Goal: Information Seeking & Learning: Find specific fact

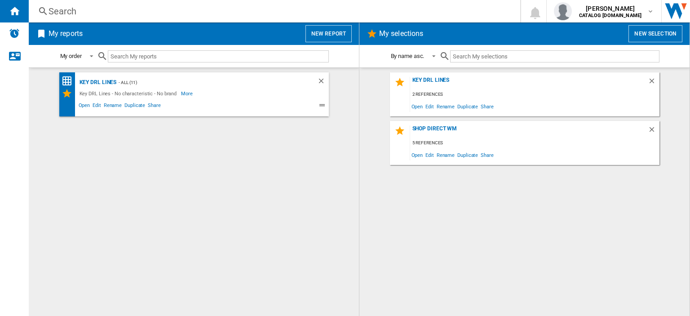
click at [62, 12] on div "Search" at bounding box center [273, 11] width 449 height 13
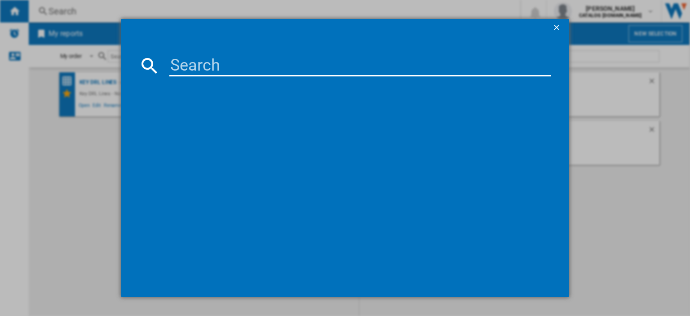
paste input "WTIK94121F_WH"
type input "WTIK94121F"
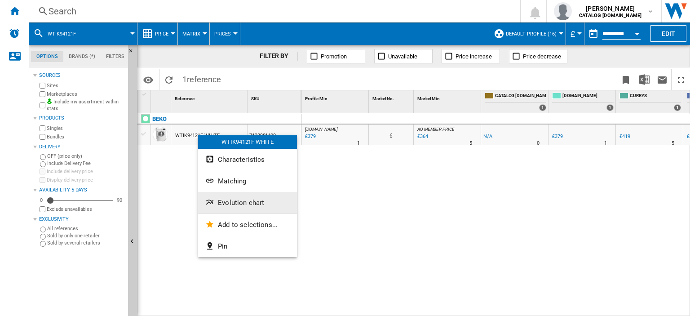
click at [252, 201] on span "Evolution chart" at bounding box center [241, 203] width 46 height 8
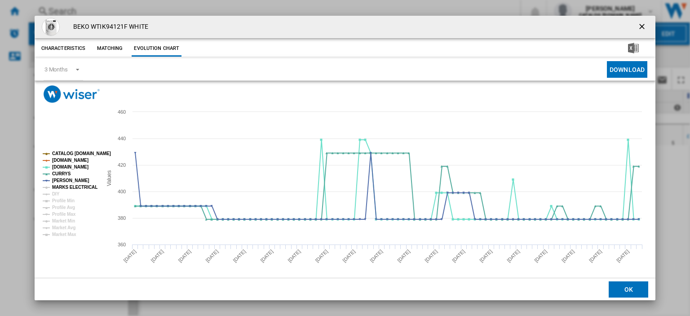
click at [68, 187] on tspan "MARKS ELECTRICAL" at bounding box center [74, 187] width 45 height 5
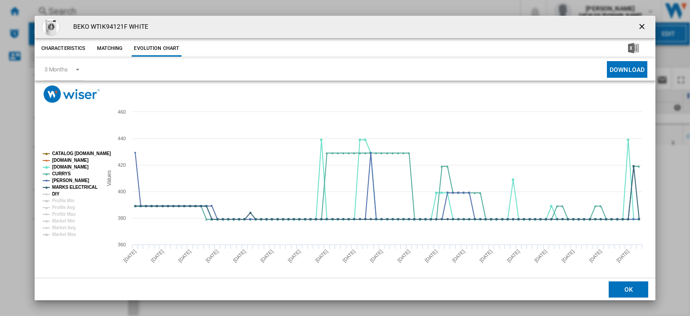
click at [54, 193] on tspan "DIY" at bounding box center [56, 193] width 8 height 5
click at [640, 28] on ng-md-icon "getI18NText('BUTTONS.CLOSE_DIALOG')" at bounding box center [643, 27] width 11 height 11
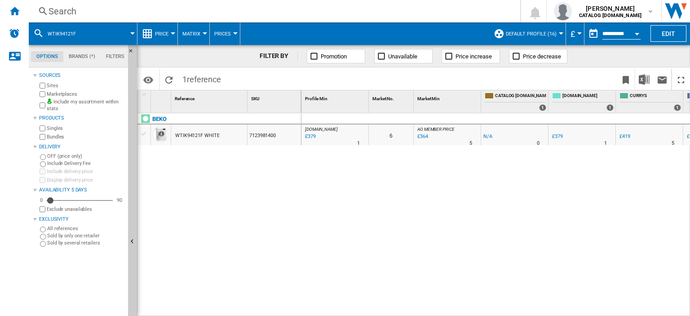
click at [66, 9] on div "Search" at bounding box center [273, 11] width 449 height 13
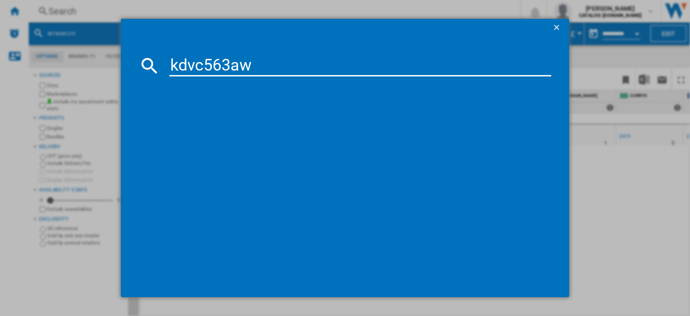
type input "kdvc563aw"
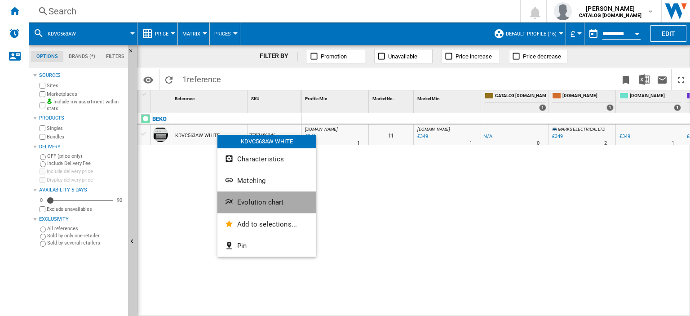
click at [254, 200] on span "Evolution chart" at bounding box center [260, 202] width 46 height 8
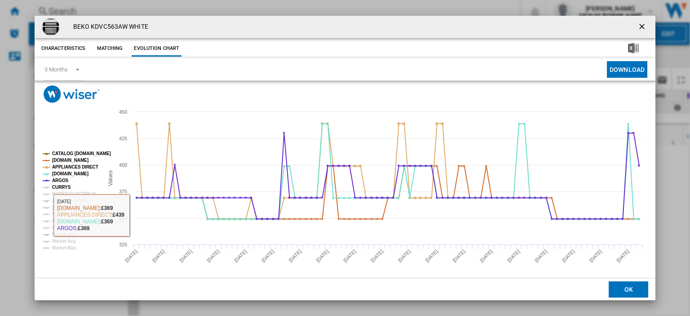
click at [64, 189] on tspan "CURRYS" at bounding box center [61, 187] width 19 height 5
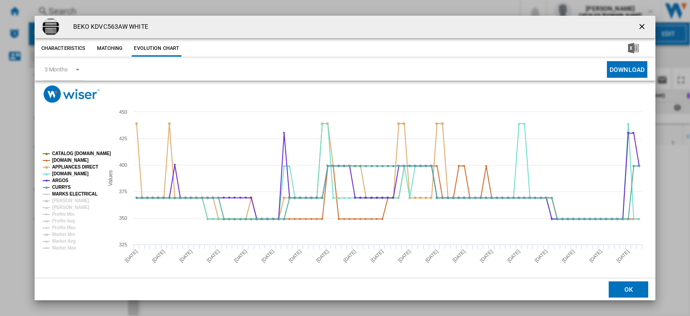
click at [67, 194] on tspan "MARKS ELECTRICAL" at bounding box center [74, 193] width 45 height 5
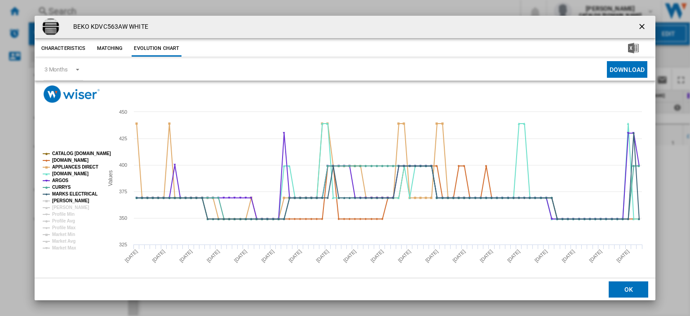
click at [64, 200] on tspan "[PERSON_NAME]" at bounding box center [70, 200] width 37 height 5
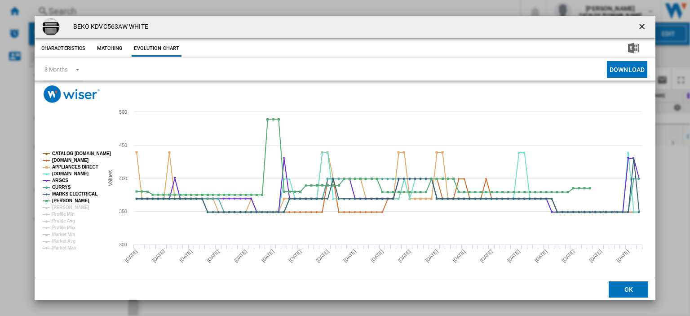
click at [639, 25] on ng-md-icon "getI18NText('BUTTONS.CLOSE_DIALOG')" at bounding box center [643, 27] width 11 height 11
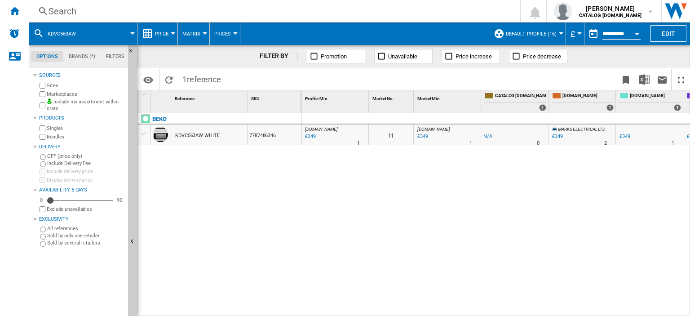
click at [64, 13] on div "Search" at bounding box center [273, 11] width 449 height 13
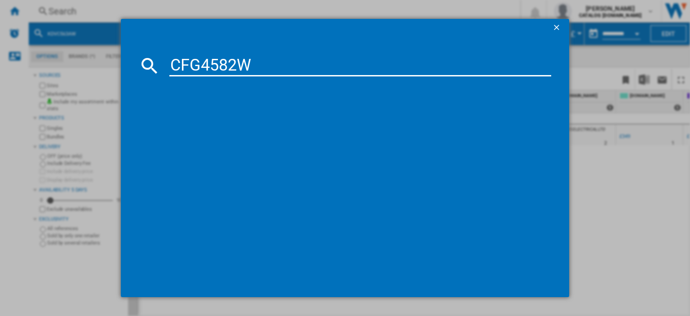
type input "CFG4582W"
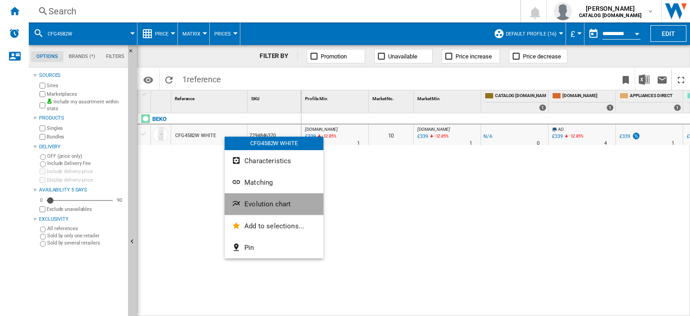
click at [263, 207] on span "Evolution chart" at bounding box center [268, 204] width 46 height 8
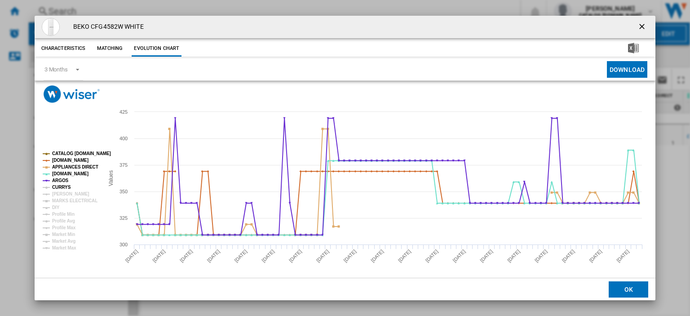
click at [54, 187] on tspan "CURRYS" at bounding box center [61, 187] width 19 height 5
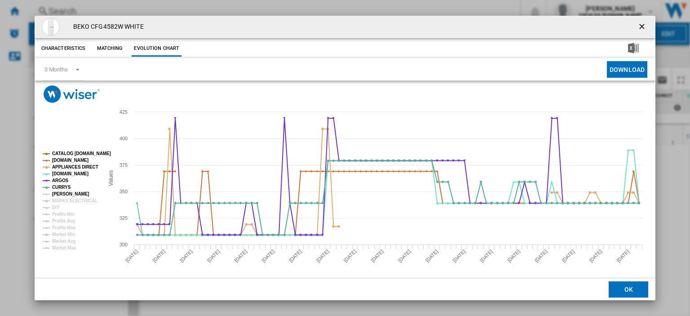
click at [60, 194] on tspan "[PERSON_NAME]" at bounding box center [70, 193] width 37 height 5
click at [60, 199] on tspan "MARKS ELECTRICAL" at bounding box center [74, 200] width 45 height 5
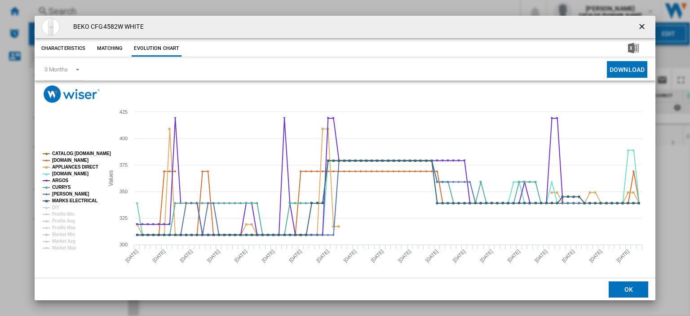
click at [640, 29] on ng-md-icon "getI18NText('BUTTONS.CLOSE_DIALOG')" at bounding box center [643, 27] width 11 height 11
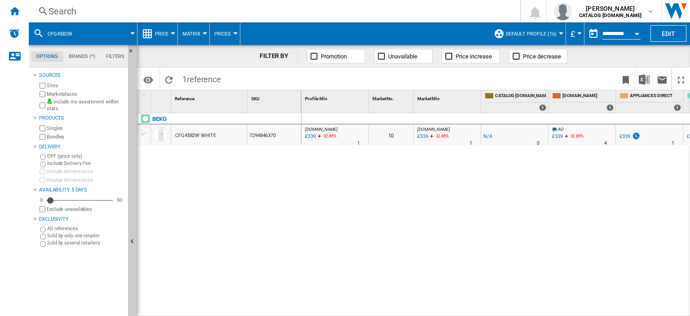
click at [66, 14] on div "Search" at bounding box center [273, 11] width 449 height 13
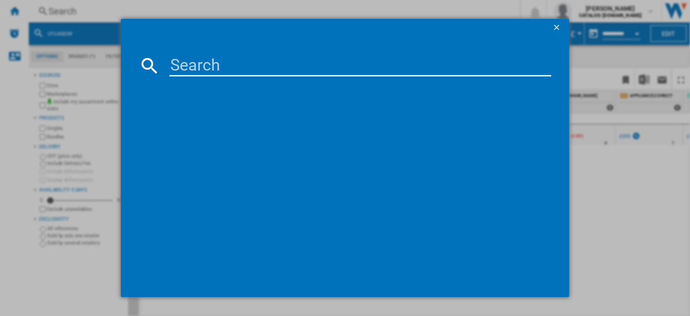
paste input "FFG4545W_WH"
type input "FFG4545W"
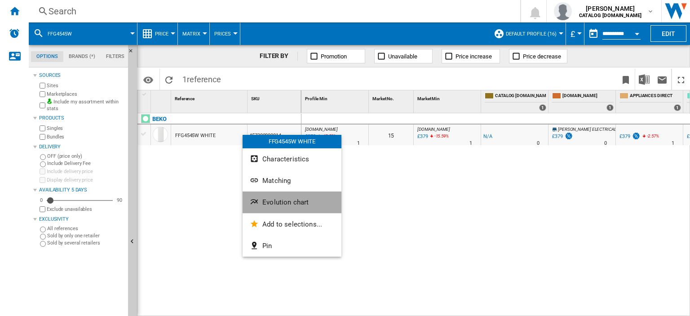
click at [278, 200] on span "Evolution chart" at bounding box center [285, 202] width 46 height 8
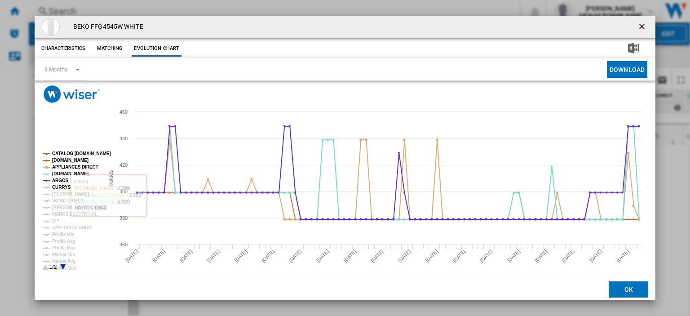
click at [60, 187] on tspan "CURRYS" at bounding box center [61, 187] width 19 height 5
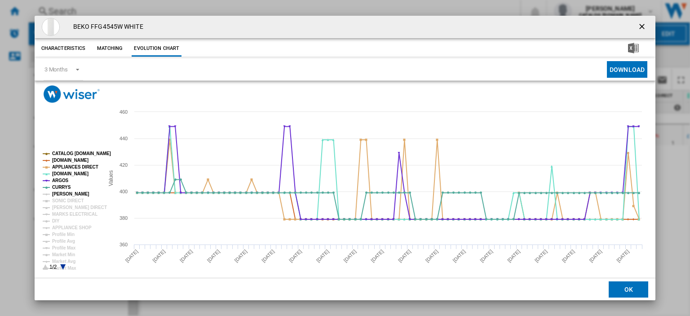
click at [60, 194] on tspan "[PERSON_NAME]" at bounding box center [70, 193] width 37 height 5
click at [60, 198] on tspan "SONIC DIRECT" at bounding box center [67, 200] width 31 height 5
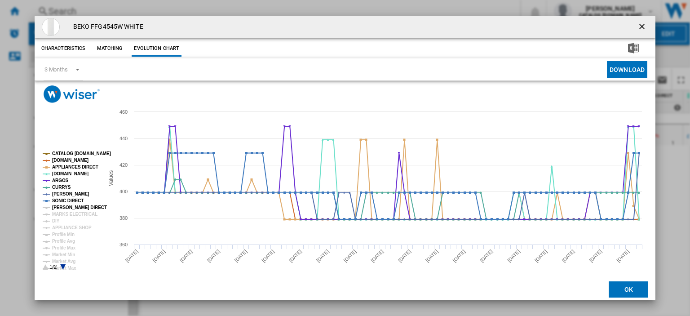
click at [62, 206] on tspan "[PERSON_NAME] DIRECT" at bounding box center [79, 207] width 55 height 5
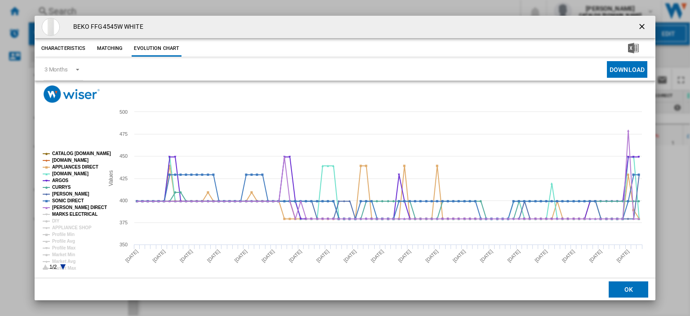
click at [64, 214] on tspan "MARKS ELECTRICAL" at bounding box center [74, 214] width 45 height 5
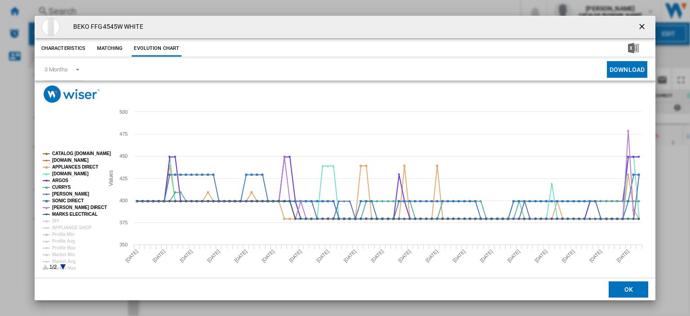
click at [638, 28] on ng-md-icon "getI18NText('BUTTONS.CLOSE_DIALOG')" at bounding box center [643, 27] width 11 height 11
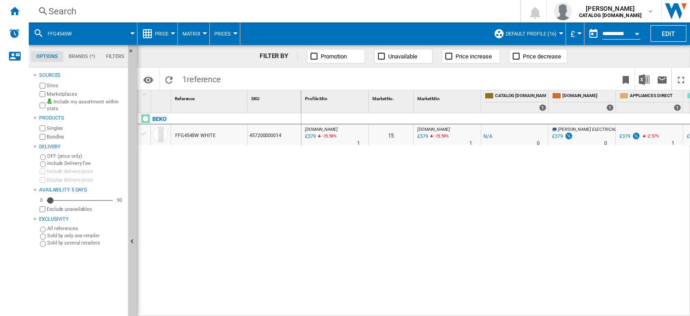
click at [58, 10] on div "Search" at bounding box center [273, 11] width 449 height 13
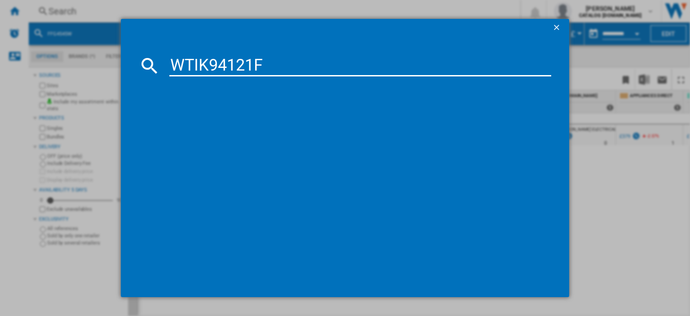
type input "WTIK94121F"
click at [207, 118] on div "BEKO WTIK94121F WHITE" at bounding box center [350, 124] width 398 height 14
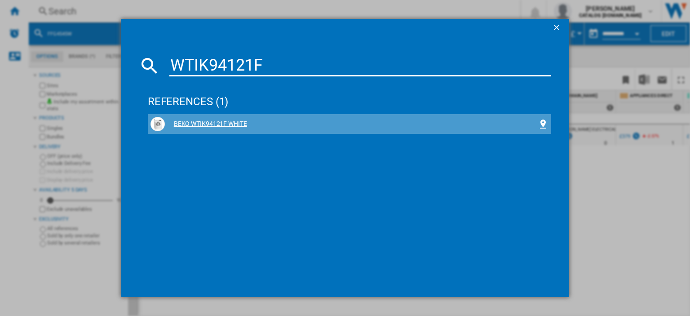
click at [205, 121] on div "BEKO WTIK94121F WHITE" at bounding box center [351, 124] width 373 height 9
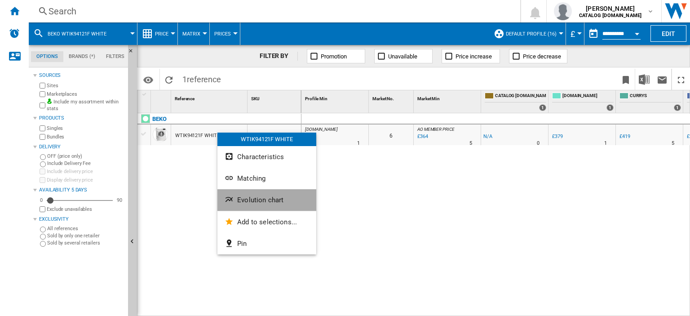
click at [257, 204] on button "Evolution chart" at bounding box center [267, 200] width 99 height 22
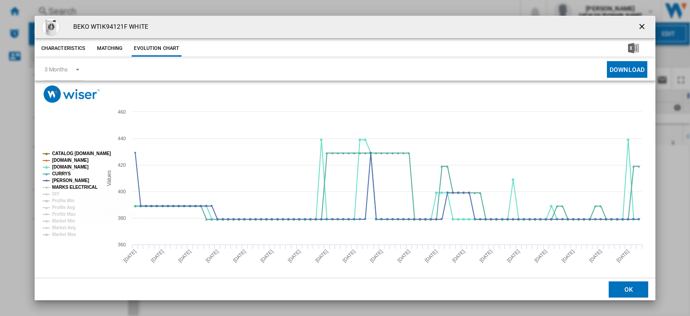
click at [68, 186] on tspan "MARKS ELECTRICAL" at bounding box center [74, 187] width 45 height 5
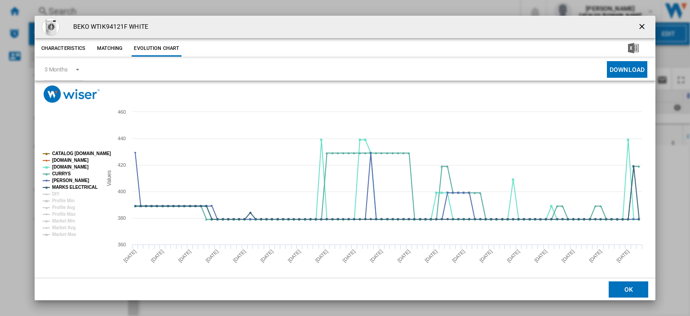
click at [634, 26] on button "Product popup" at bounding box center [643, 27] width 18 height 18
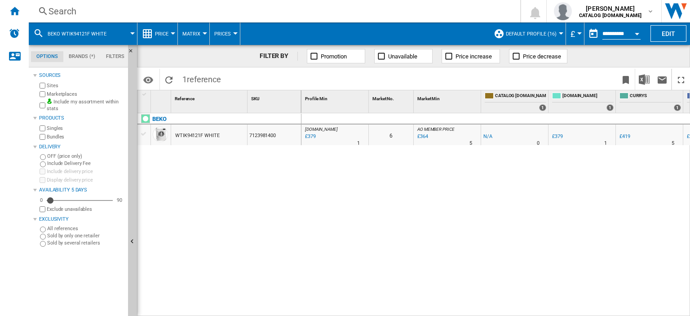
click at [67, 10] on div "Search" at bounding box center [273, 11] width 449 height 13
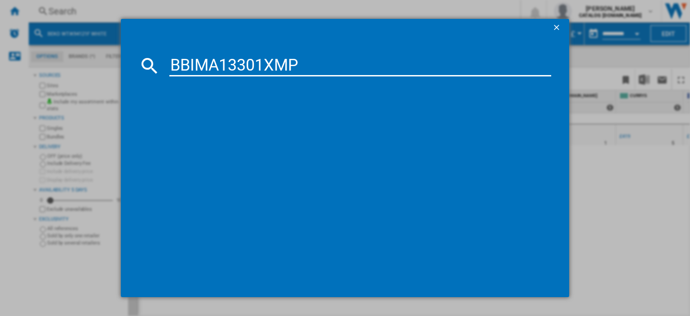
type input "BBIMA13301XMP"
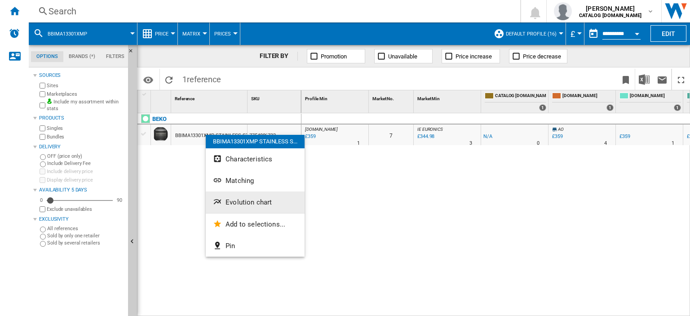
click at [252, 201] on span "Evolution chart" at bounding box center [249, 202] width 46 height 8
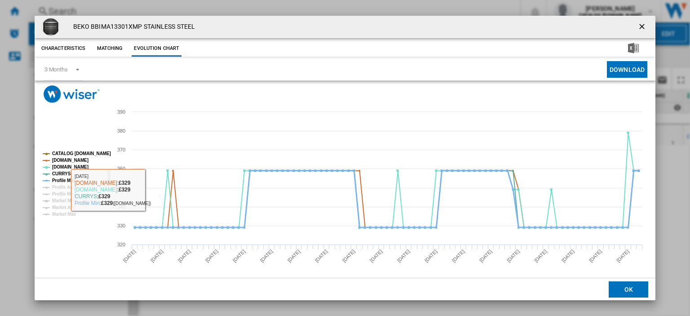
click at [63, 178] on tspan "Profile Min" at bounding box center [63, 180] width 22 height 5
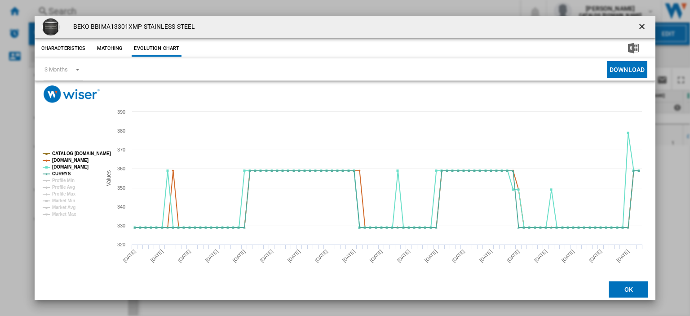
click at [638, 25] on ng-md-icon "getI18NText('BUTTONS.CLOSE_DIALOG')" at bounding box center [643, 27] width 11 height 11
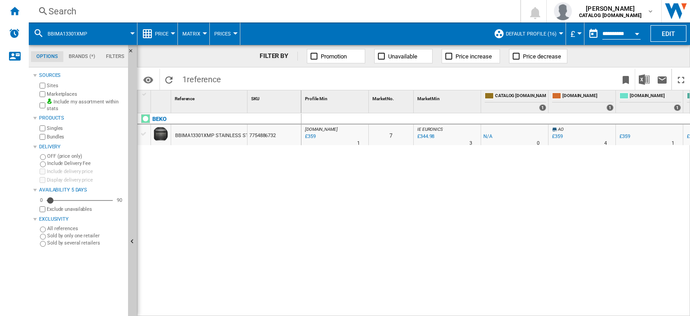
click at [65, 9] on div "Search" at bounding box center [273, 11] width 449 height 13
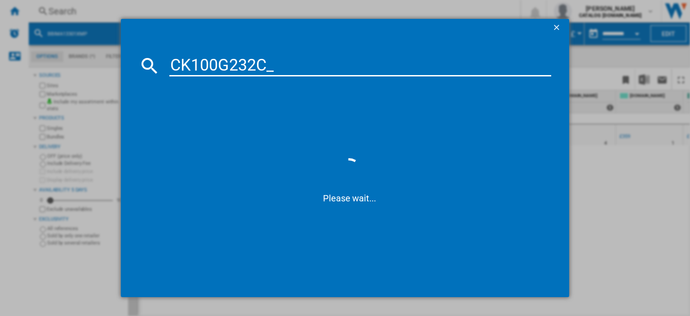
type input "CK100G232C"
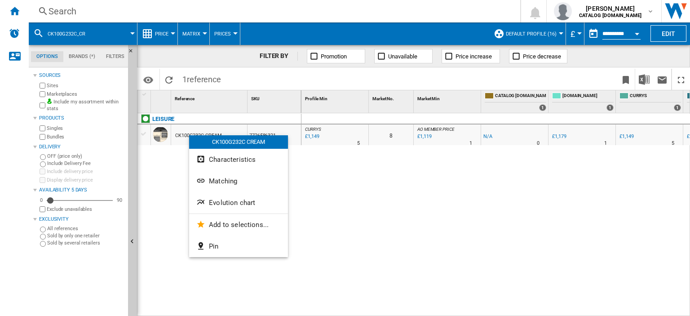
click at [227, 200] on span "Evolution chart" at bounding box center [232, 203] width 46 height 8
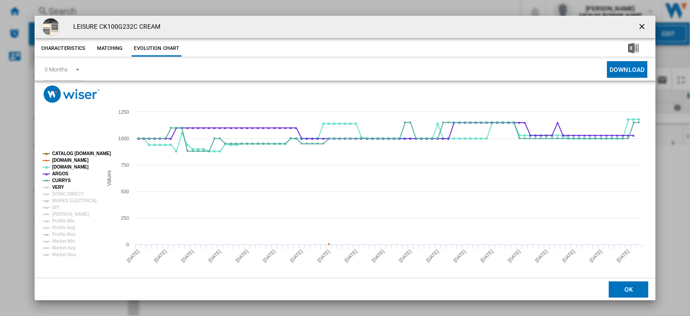
click at [60, 187] on tspan "VERY" at bounding box center [58, 187] width 12 height 5
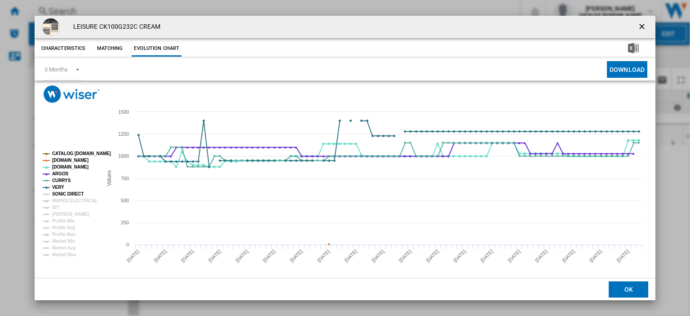
click at [62, 193] on tspan "SONIC DIRECT" at bounding box center [67, 193] width 31 height 5
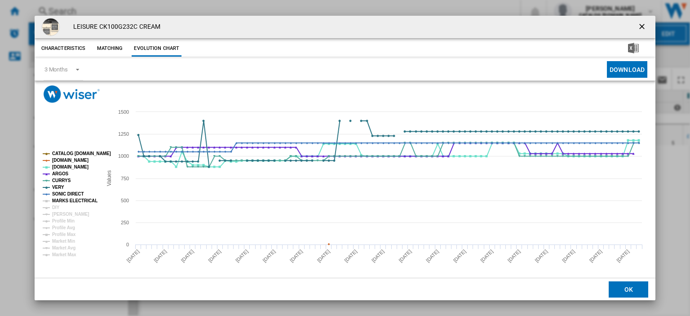
click at [59, 199] on tspan "MARKS ELECTRICAL" at bounding box center [74, 200] width 45 height 5
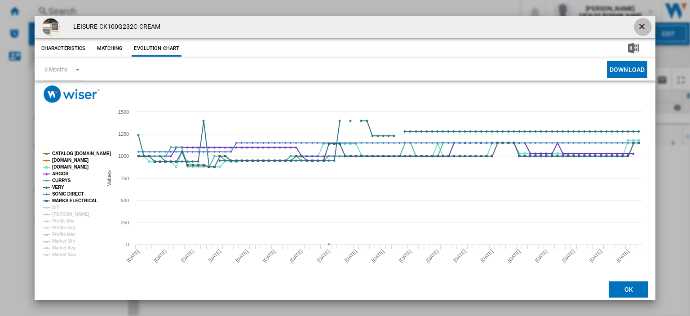
click at [641, 27] on ng-md-icon "getI18NText('BUTTONS.CLOSE_DIALOG')" at bounding box center [643, 27] width 11 height 11
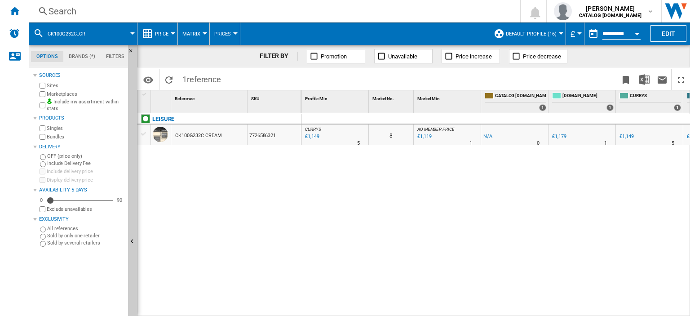
click at [62, 12] on div "Search" at bounding box center [273, 11] width 449 height 13
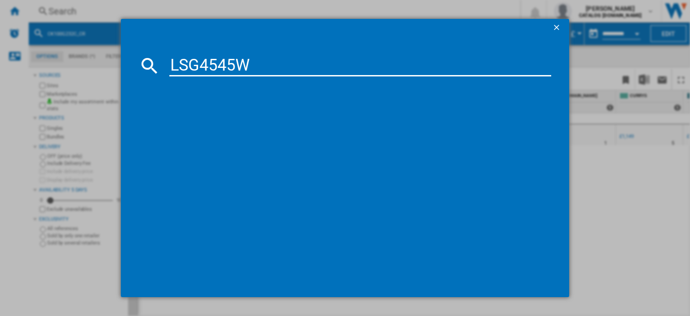
type input "LSG4545W"
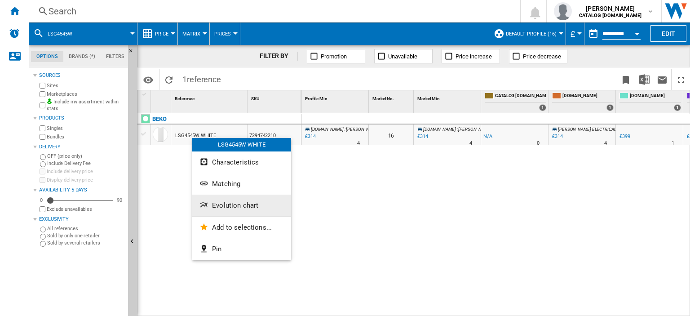
click at [227, 208] on span "Evolution chart" at bounding box center [235, 205] width 46 height 8
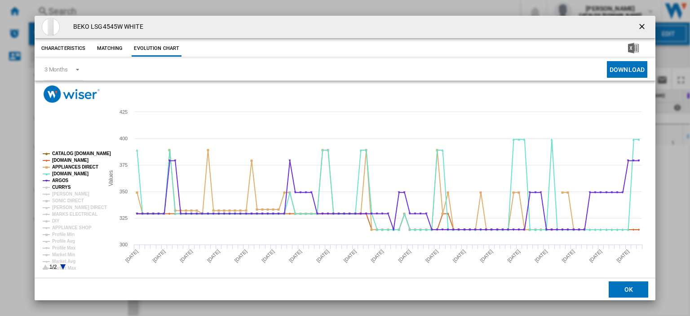
click at [62, 187] on tspan "CURRYS" at bounding box center [61, 187] width 19 height 5
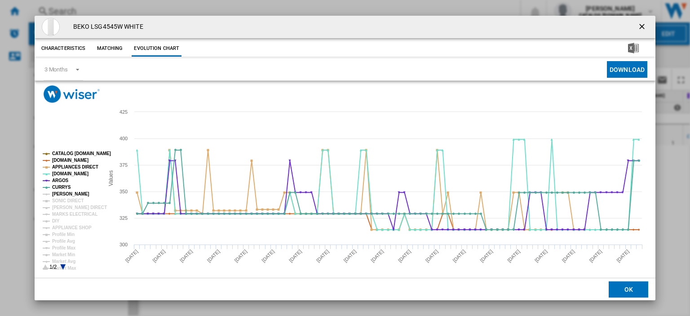
click at [62, 194] on tspan "[PERSON_NAME]" at bounding box center [70, 193] width 37 height 5
click at [62, 200] on tspan "SONIC DIRECT" at bounding box center [67, 200] width 31 height 5
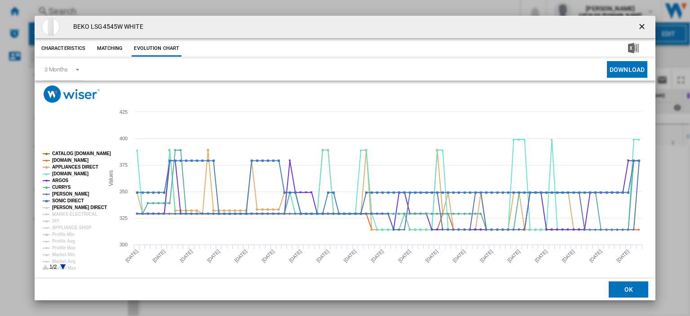
click at [63, 208] on tspan "[PERSON_NAME] DIRECT" at bounding box center [79, 207] width 55 height 5
click at [65, 214] on tspan "MARKS ELECTRICAL" at bounding box center [74, 214] width 45 height 5
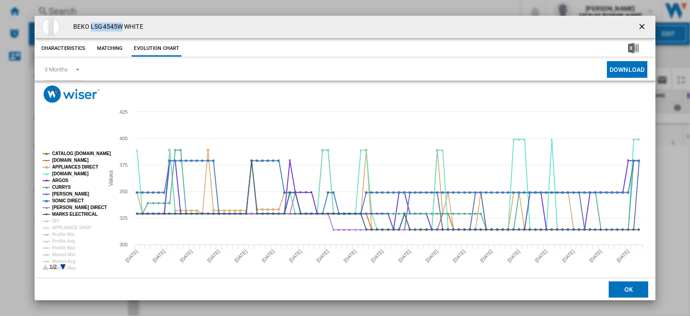
drag, startPoint x: 90, startPoint y: 25, endPoint x: 120, endPoint y: 25, distance: 30.1
click at [120, 25] on h4 "BEKO LSG4545W WHITE" at bounding box center [106, 26] width 75 height 9
copy h4 "LSG4545W"
click at [638, 24] on ng-md-icon "getI18NText('BUTTONS.CLOSE_DIALOG')" at bounding box center [643, 27] width 11 height 11
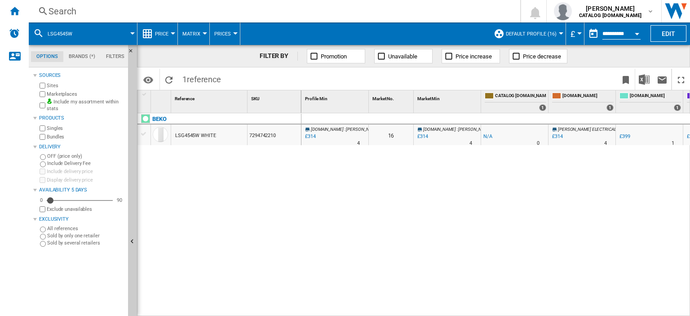
click at [68, 9] on div "Search" at bounding box center [273, 11] width 449 height 13
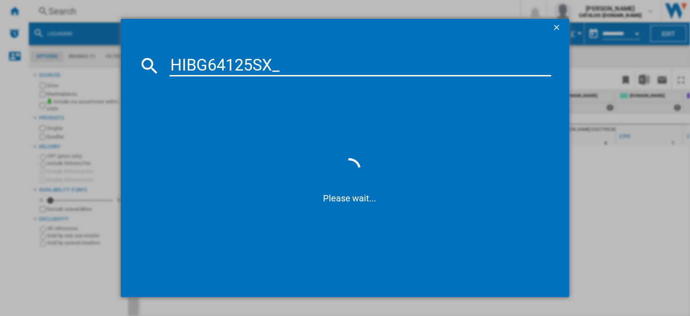
type input "HIBG64125SX"
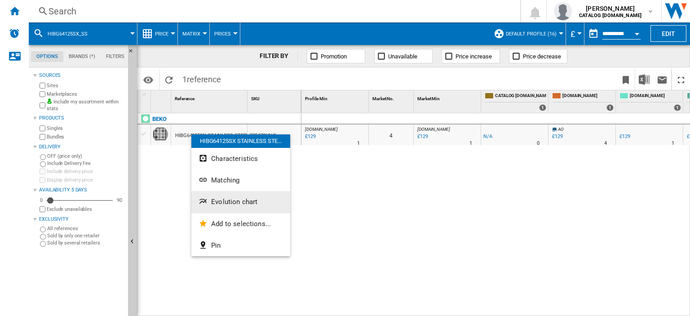
click at [227, 198] on span "Evolution chart" at bounding box center [234, 202] width 46 height 8
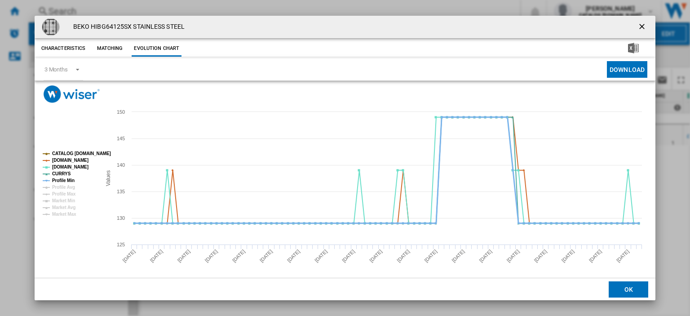
click at [68, 181] on tspan "Profile Min" at bounding box center [63, 180] width 22 height 5
click at [639, 25] on ng-md-icon "getI18NText('BUTTONS.CLOSE_DIALOG')" at bounding box center [643, 27] width 11 height 11
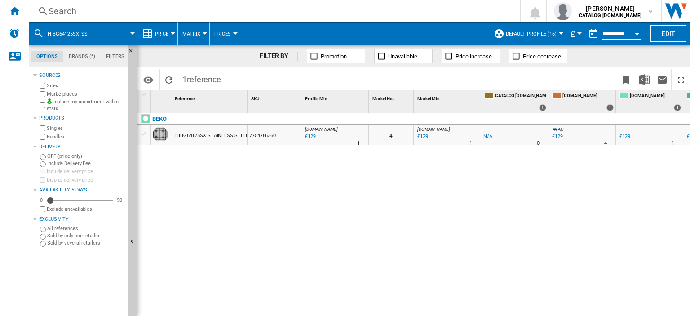
click at [65, 10] on div "Search" at bounding box center [273, 11] width 449 height 13
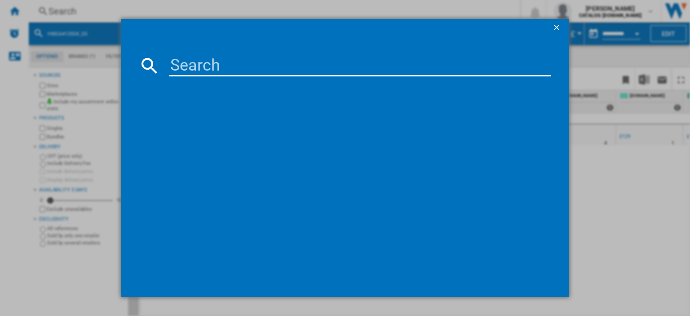
paste input "BBRIC21000X_SS"
type input "BBRIC21000X"
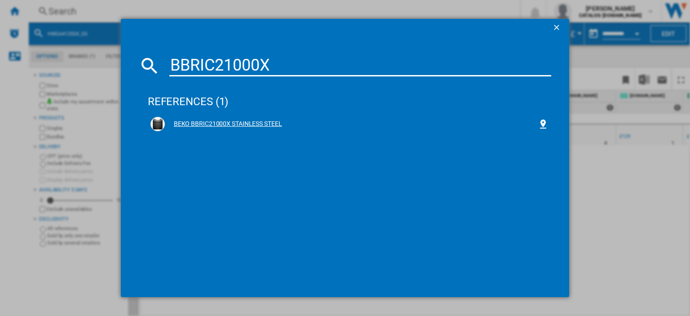
click at [218, 125] on div "BEKO BBRIC21000X STAINLESS STEEL" at bounding box center [351, 124] width 373 height 9
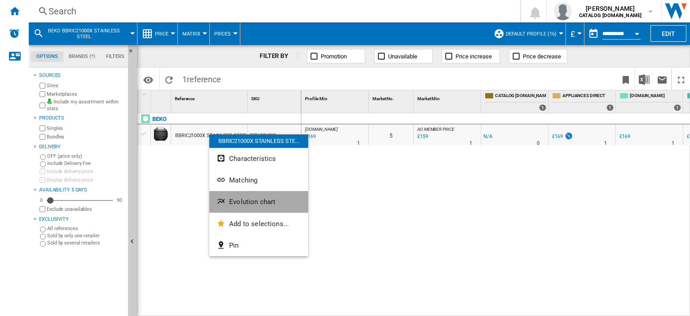
click at [249, 201] on span "Evolution chart" at bounding box center [252, 202] width 46 height 8
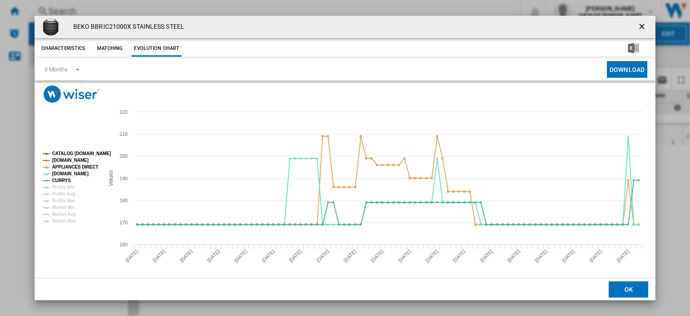
click at [639, 24] on ng-md-icon "getI18NText('BUTTONS.CLOSE_DIALOG')" at bounding box center [643, 27] width 11 height 11
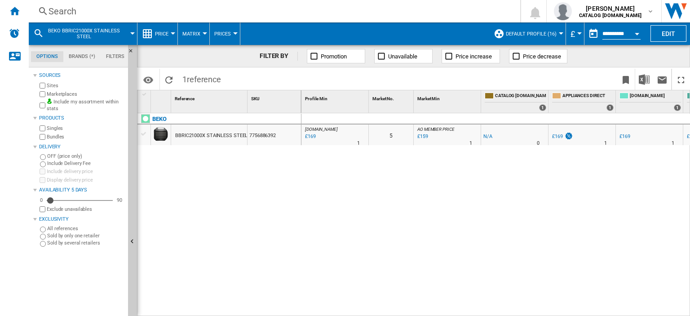
click at [66, 13] on div "Search" at bounding box center [273, 11] width 449 height 13
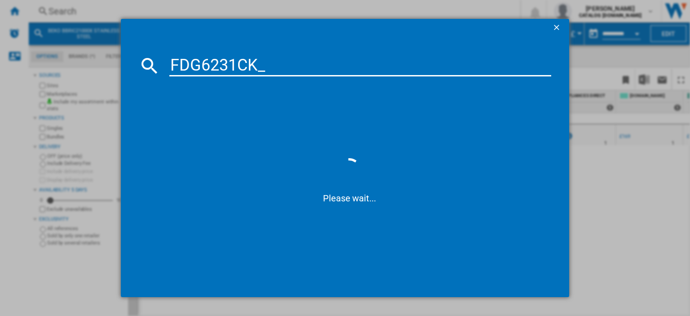
type input "FDG6231CK"
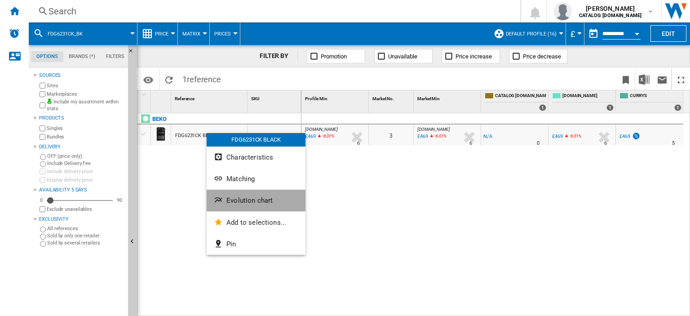
click at [246, 204] on span "Evolution chart" at bounding box center [250, 200] width 46 height 8
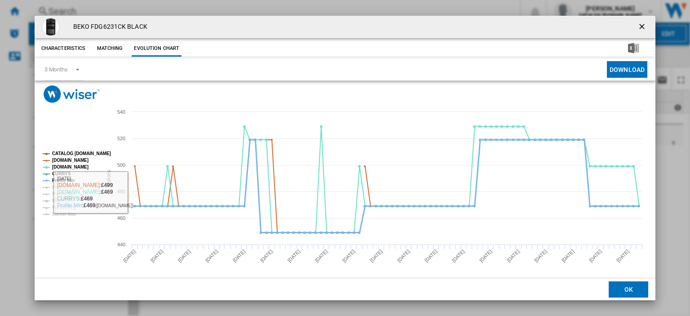
click at [64, 178] on tspan "Profile Min" at bounding box center [63, 180] width 22 height 5
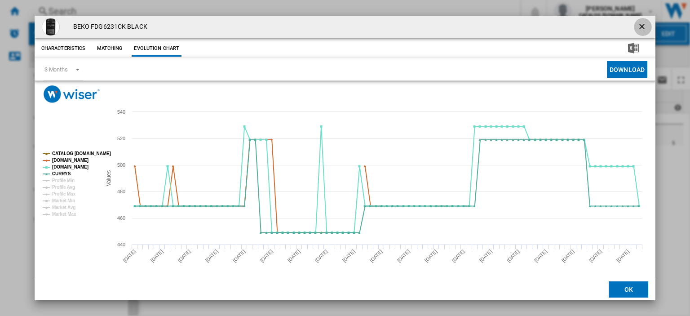
click at [638, 26] on ng-md-icon "getI18NText('BUTTONS.CLOSE_DIALOG')" at bounding box center [643, 27] width 11 height 11
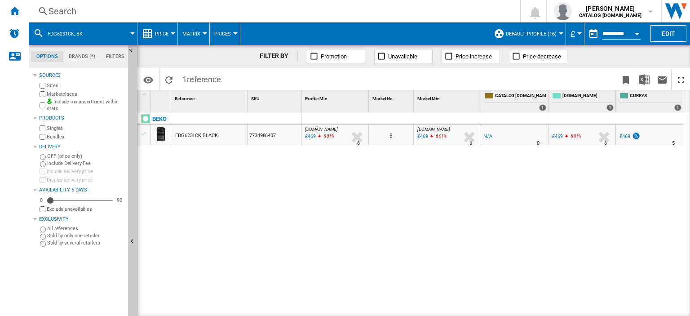
click at [57, 13] on div "Search" at bounding box center [273, 11] width 449 height 13
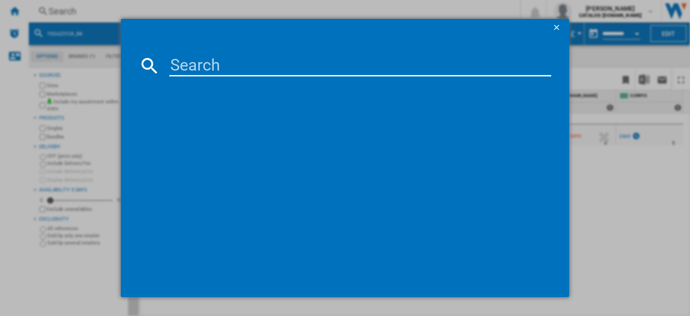
drag, startPoint x: 169, startPoint y: 67, endPoint x: 179, endPoint y: 64, distance: 10.2
paste input "KDC5422AS_SI"
type input "KDC5422AS"
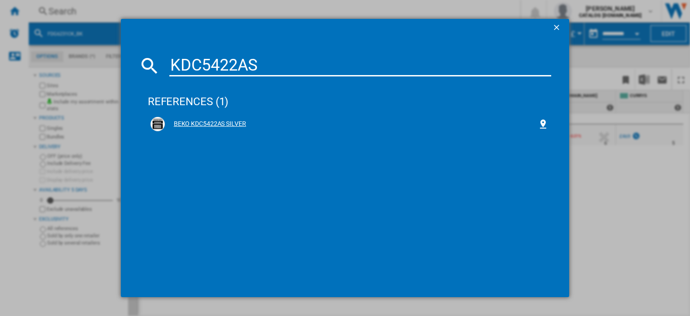
click at [203, 124] on div "BEKO KDC5422AS SILVER" at bounding box center [351, 124] width 373 height 9
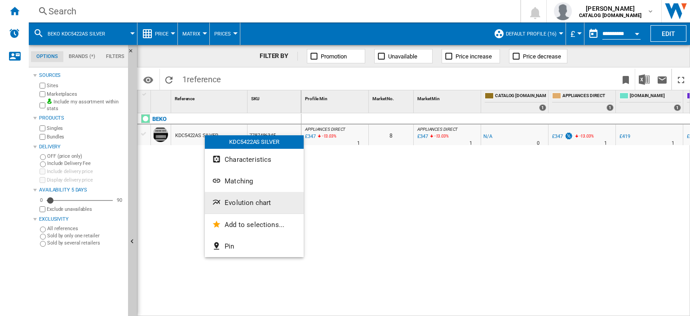
click at [240, 204] on span "Evolution chart" at bounding box center [248, 203] width 46 height 8
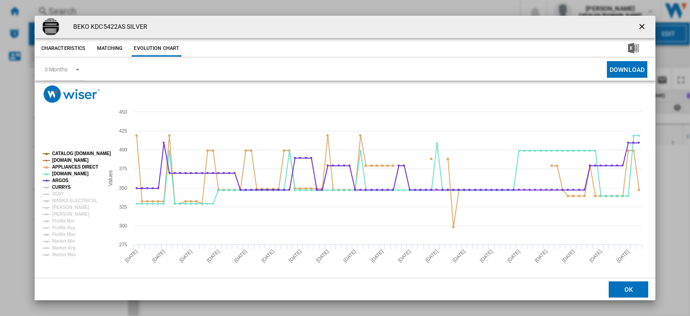
click at [57, 187] on tspan "CURRYS" at bounding box center [61, 187] width 19 height 5
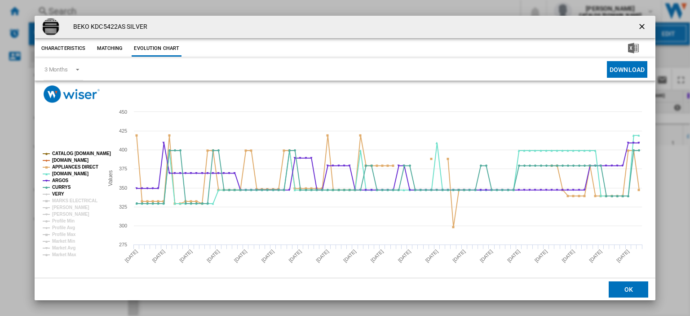
click at [55, 192] on tspan "VERY" at bounding box center [58, 193] width 12 height 5
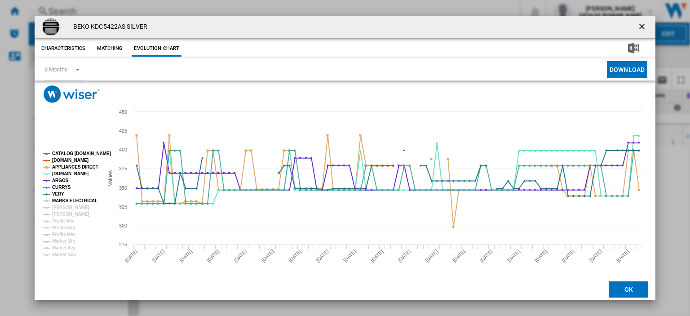
click at [56, 198] on tspan "MARKS ELECTRICAL" at bounding box center [74, 200] width 45 height 5
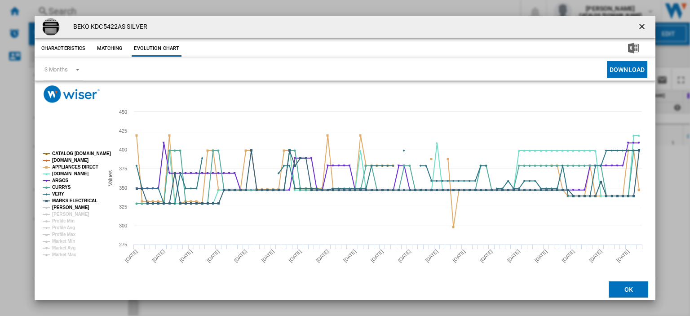
click at [56, 205] on tspan "[PERSON_NAME]" at bounding box center [70, 207] width 37 height 5
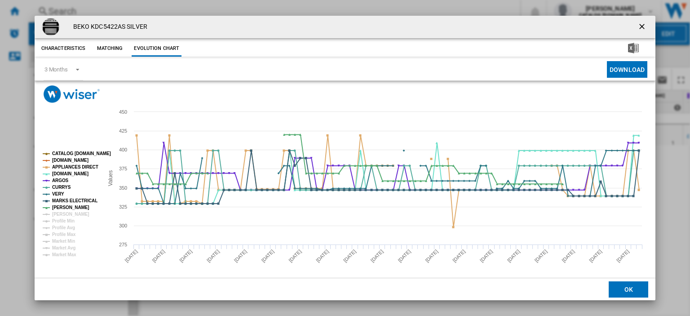
click at [57, 208] on tspan "[PERSON_NAME]" at bounding box center [70, 207] width 37 height 5
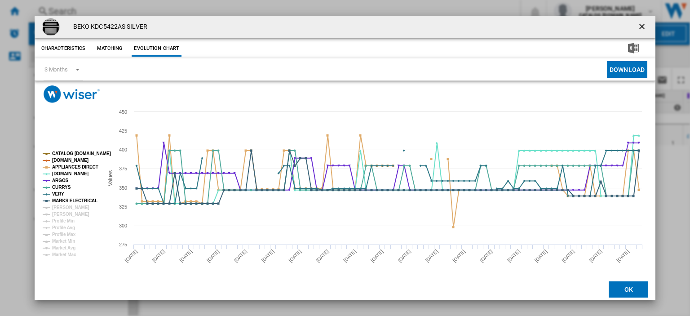
drag, startPoint x: 637, startPoint y: 27, endPoint x: 428, endPoint y: 56, distance: 211.0
click at [638, 27] on ng-md-icon "getI18NText('BUTTONS.CLOSE_DIALOG')" at bounding box center [643, 27] width 11 height 11
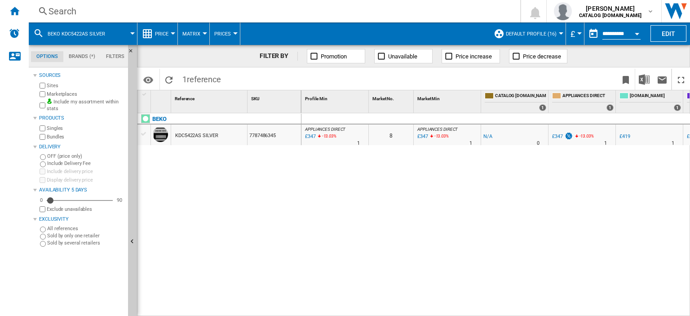
click at [61, 11] on div "Search" at bounding box center [273, 11] width 449 height 13
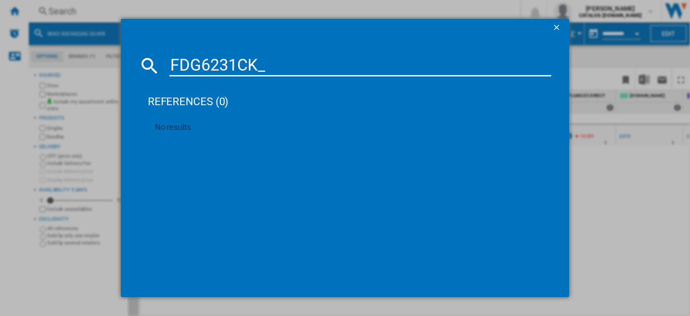
type input "FDG6231CK"
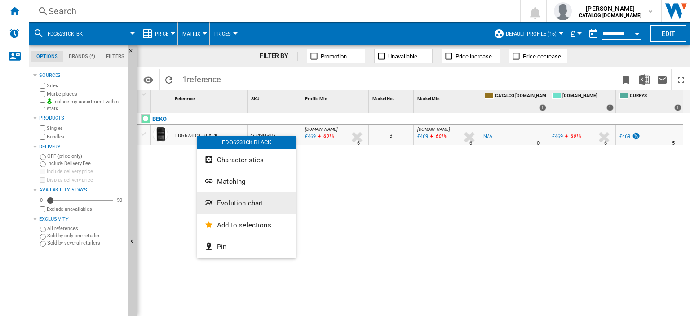
click at [227, 201] on span "Evolution chart" at bounding box center [240, 203] width 46 height 8
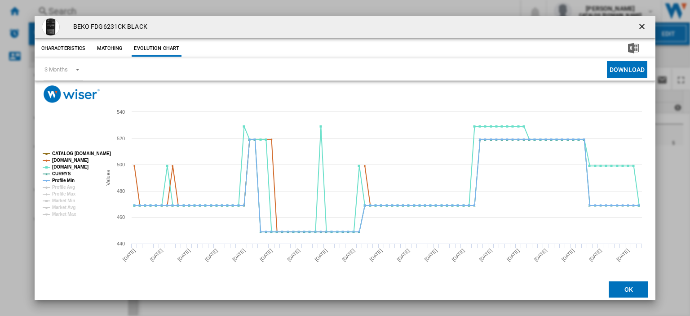
click at [640, 27] on ng-md-icon "getI18NText('BUTTONS.CLOSE_DIALOG')" at bounding box center [643, 27] width 11 height 11
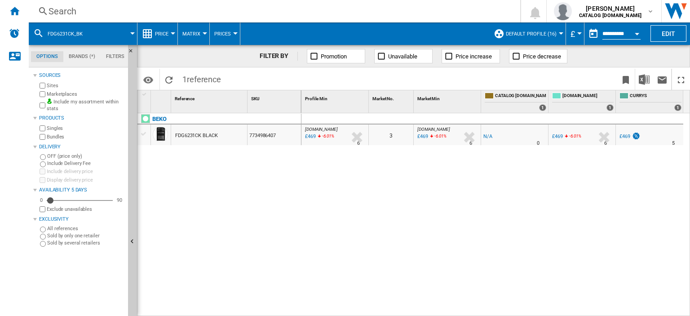
click at [61, 12] on div "Search" at bounding box center [273, 11] width 449 height 13
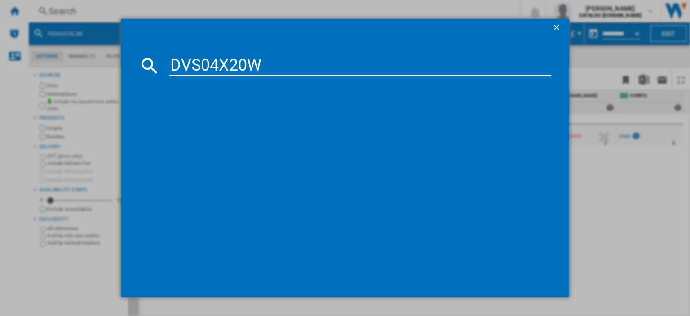
type input "DVS04X20W"
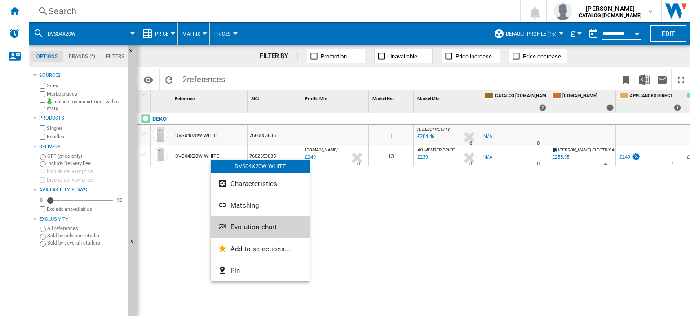
click at [262, 224] on span "Evolution chart" at bounding box center [254, 227] width 46 height 8
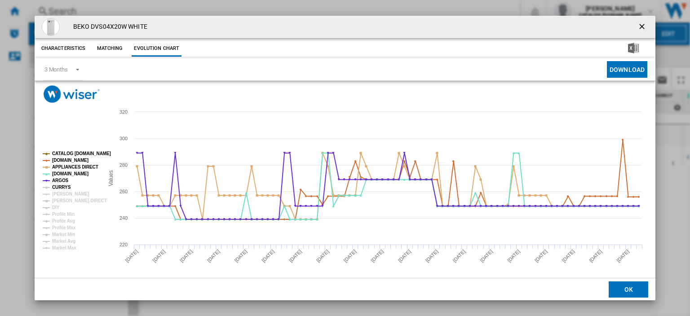
click at [61, 186] on tspan "CURRYS" at bounding box center [61, 187] width 19 height 5
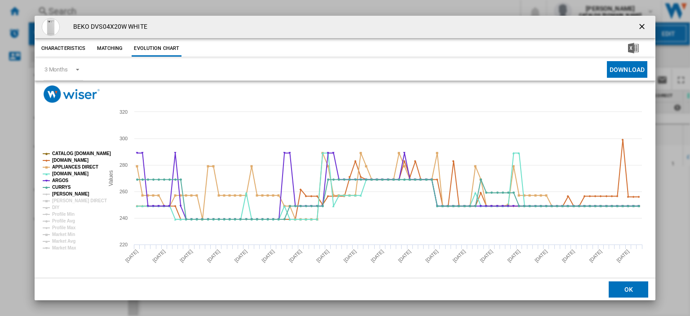
click at [59, 194] on tspan "[PERSON_NAME]" at bounding box center [70, 193] width 37 height 5
click at [62, 200] on tspan "[PERSON_NAME] DIRECT" at bounding box center [79, 200] width 55 height 5
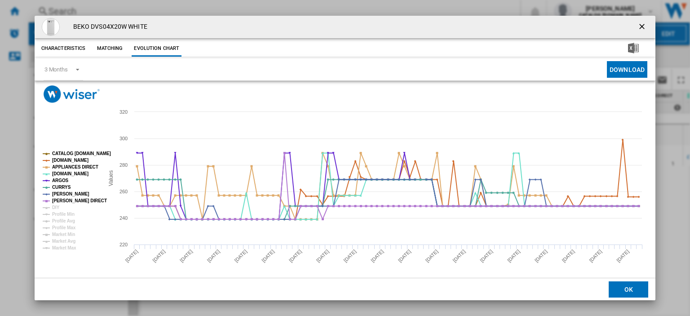
click at [638, 26] on ng-md-icon "getI18NText('BUTTONS.CLOSE_DIALOG')" at bounding box center [643, 27] width 11 height 11
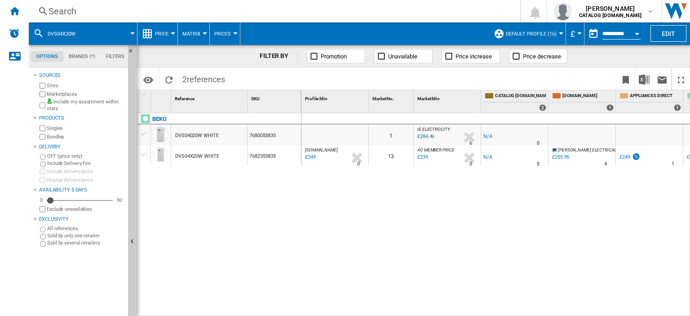
click at [58, 13] on div "Search" at bounding box center [273, 11] width 449 height 13
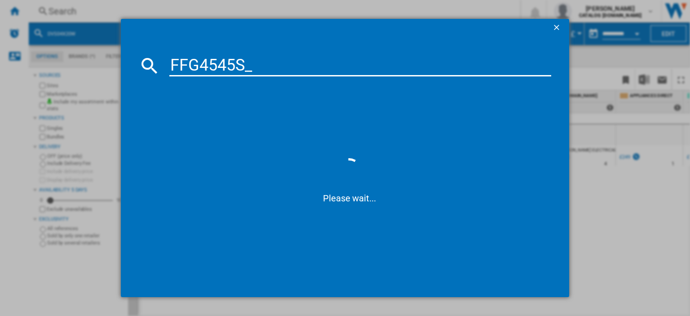
type input "FFG4545S"
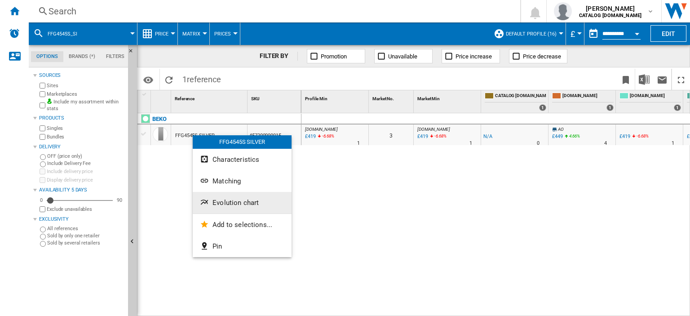
click at [245, 199] on span "Evolution chart" at bounding box center [236, 203] width 46 height 8
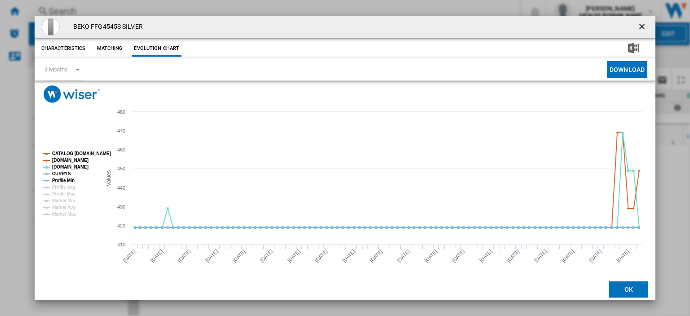
click at [62, 181] on tspan "Profile Min" at bounding box center [63, 180] width 22 height 5
click at [638, 25] on ng-md-icon "getI18NText('BUTTONS.CLOSE_DIALOG')" at bounding box center [643, 27] width 11 height 11
click at [638, 26] on ng-md-icon "getI18NText('BUTTONS.CLOSE_DIALOG')" at bounding box center [643, 27] width 11 height 11
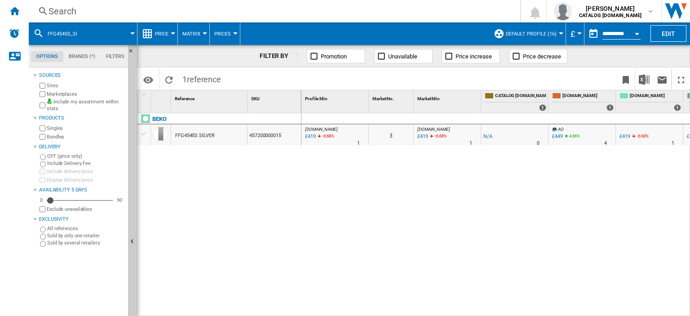
click at [63, 12] on div "Search" at bounding box center [273, 11] width 449 height 13
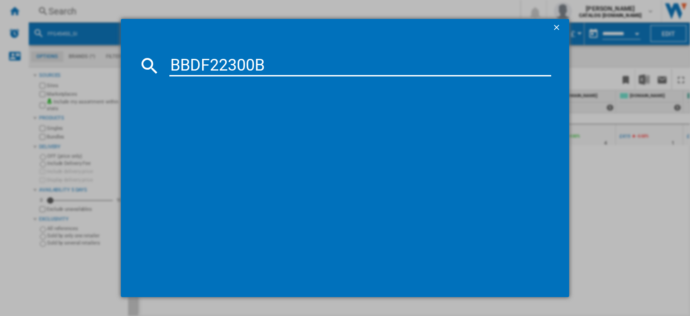
type input "BBDF22300B"
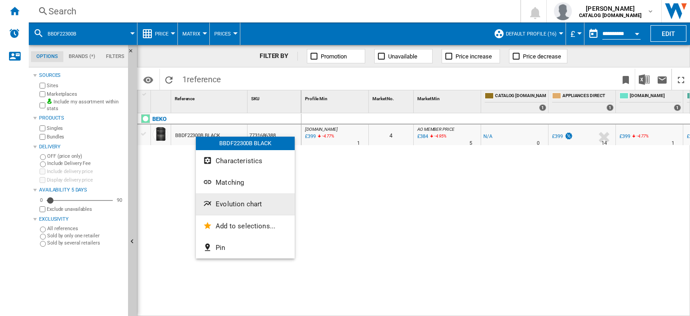
click at [236, 201] on span "Evolution chart" at bounding box center [239, 204] width 46 height 8
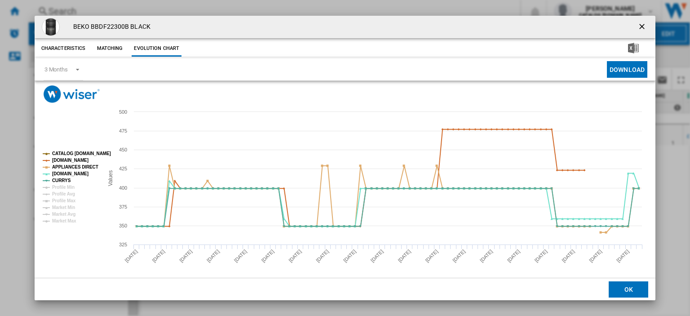
click at [638, 27] on ng-md-icon "getI18NText('BUTTONS.CLOSE_DIALOG')" at bounding box center [643, 27] width 11 height 11
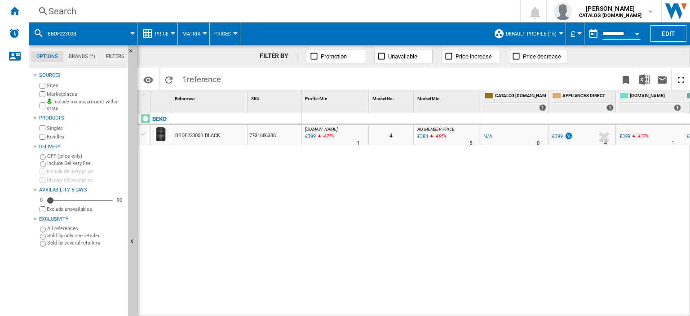
click at [61, 9] on div "Search" at bounding box center [273, 11] width 449 height 13
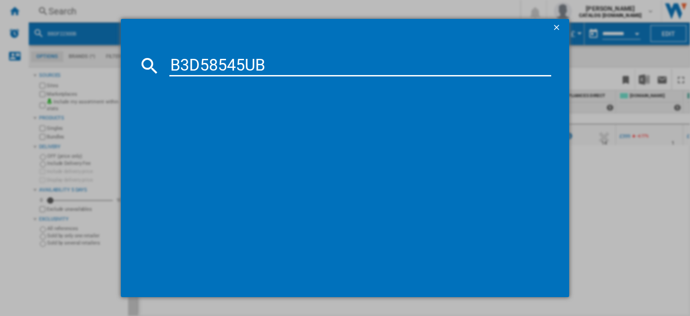
type input "B3D58545UB"
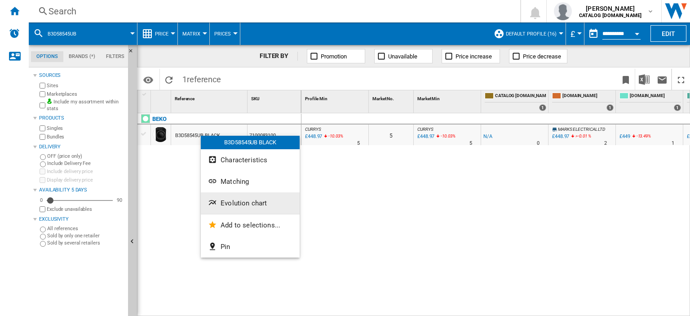
click at [244, 201] on span "Evolution chart" at bounding box center [244, 203] width 46 height 8
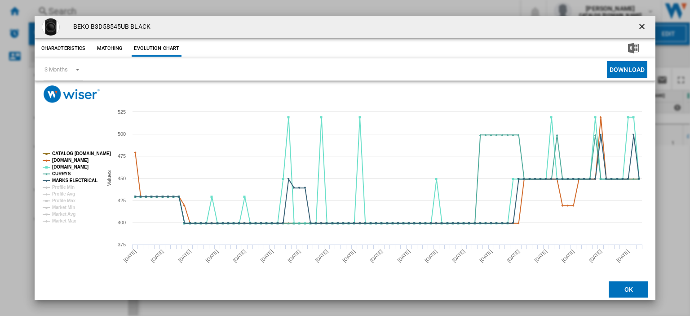
click at [640, 24] on ng-md-icon "getI18NText('BUTTONS.CLOSE_DIALOG')" at bounding box center [643, 27] width 11 height 11
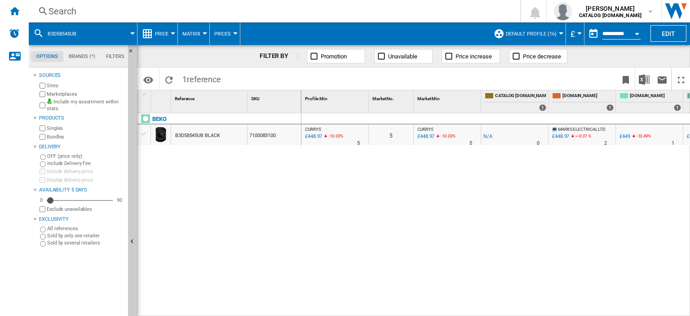
click at [62, 13] on div "Search" at bounding box center [273, 11] width 449 height 13
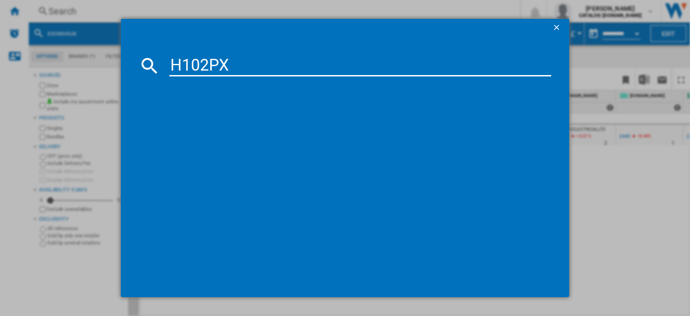
type input "H102PX"
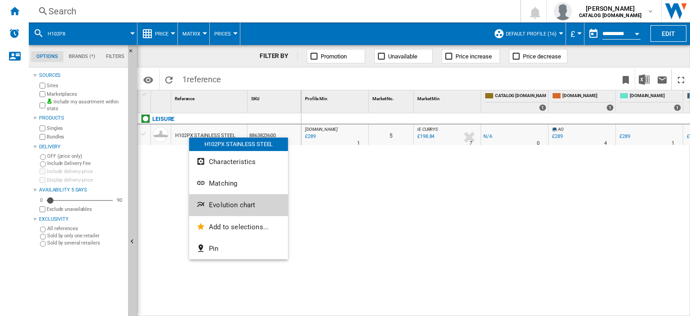
click at [217, 207] on span "Evolution chart" at bounding box center [232, 205] width 46 height 8
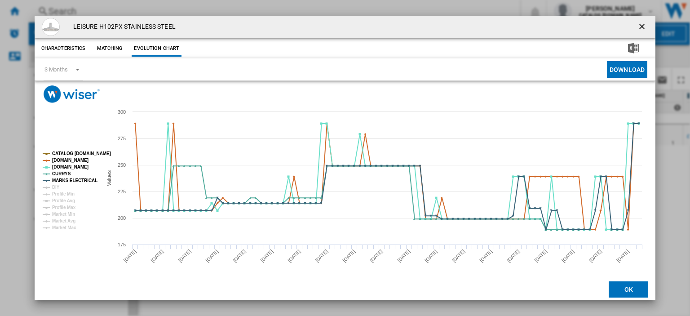
click at [638, 27] on ng-md-icon "getI18NText('BUTTONS.CLOSE_DIALOG')" at bounding box center [643, 27] width 11 height 11
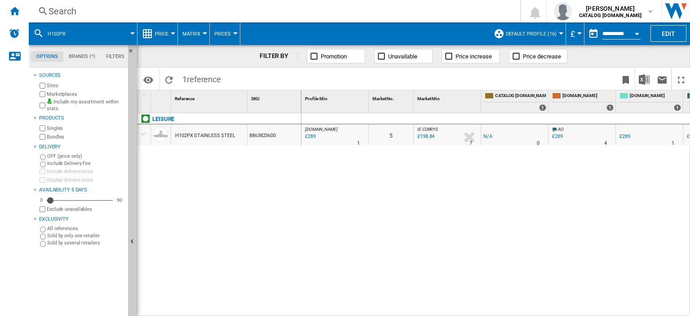
click at [71, 12] on div "Search" at bounding box center [273, 11] width 449 height 13
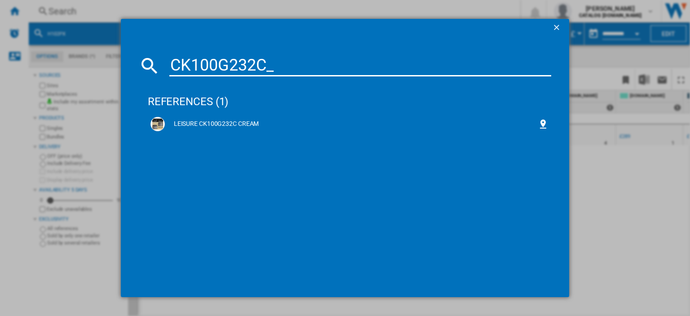
type input "CK100G232C"
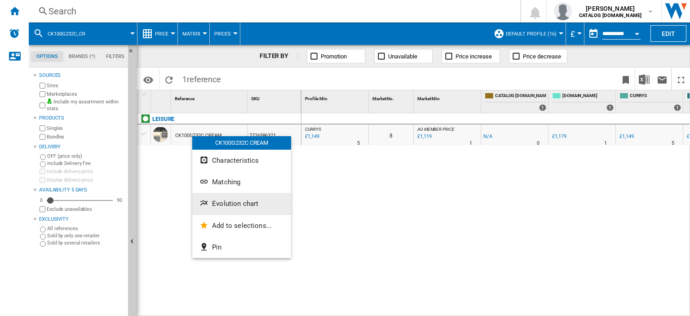
click at [228, 202] on span "Evolution chart" at bounding box center [235, 204] width 46 height 8
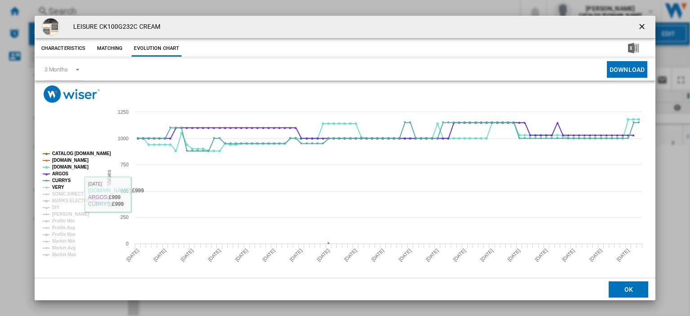
click at [54, 186] on tspan "VERY" at bounding box center [58, 187] width 12 height 5
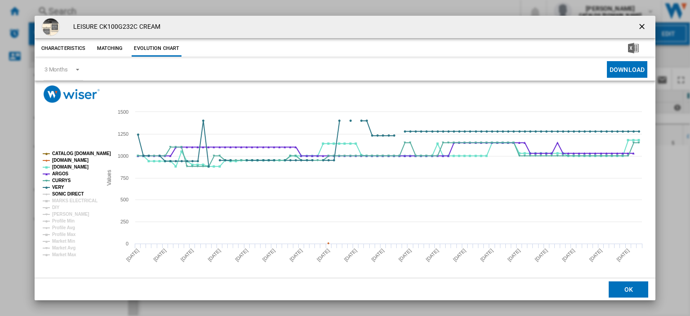
click at [56, 195] on tspan "SONIC DIRECT" at bounding box center [67, 193] width 31 height 5
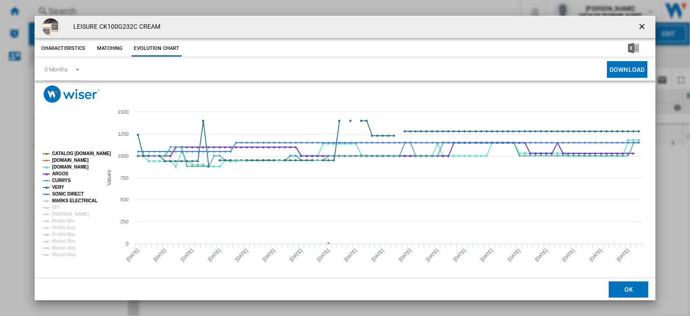
click at [57, 199] on tspan "MARKS ELECTRICAL" at bounding box center [74, 200] width 45 height 5
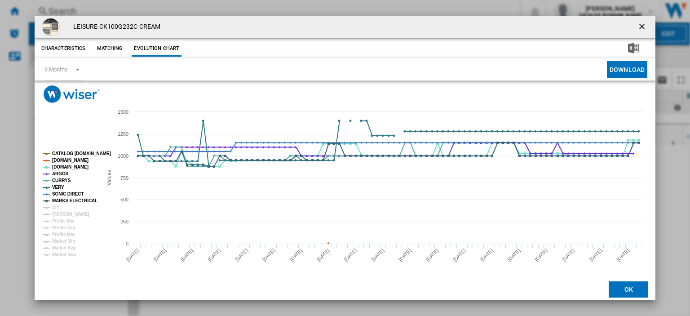
click at [638, 26] on ng-md-icon "getI18NText('BUTTONS.CLOSE_DIALOG')" at bounding box center [643, 27] width 11 height 11
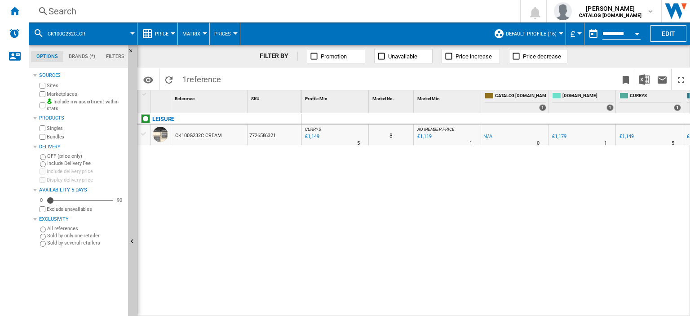
click at [59, 11] on div "Search" at bounding box center [273, 11] width 449 height 13
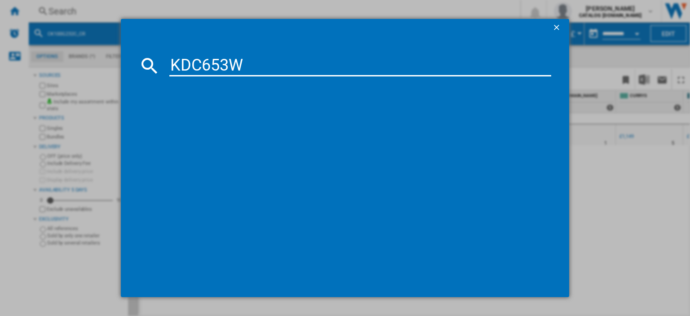
type input "KDC653W"
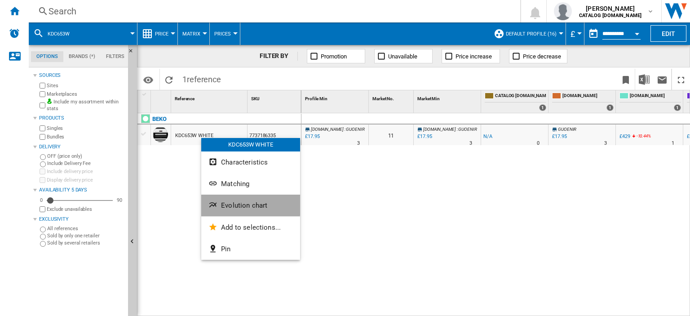
click at [239, 203] on span "Evolution chart" at bounding box center [244, 205] width 46 height 8
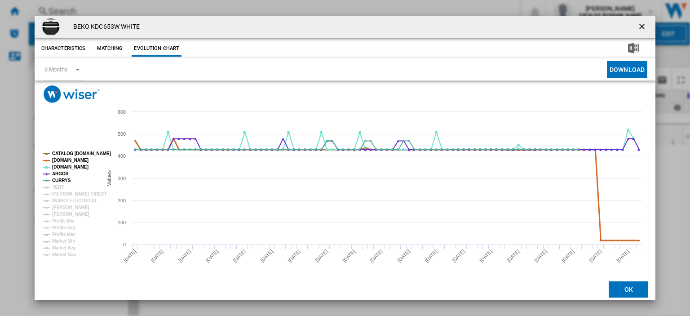
click at [64, 158] on tspan "[DOMAIN_NAME]" at bounding box center [70, 160] width 36 height 5
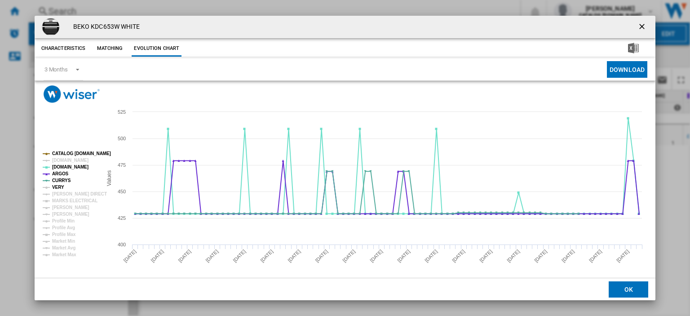
click at [56, 185] on tspan "VERY" at bounding box center [58, 187] width 12 height 5
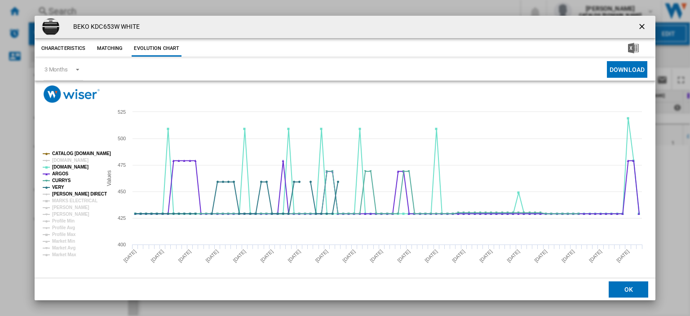
click at [57, 193] on tspan "[PERSON_NAME] DIRECT" at bounding box center [79, 193] width 55 height 5
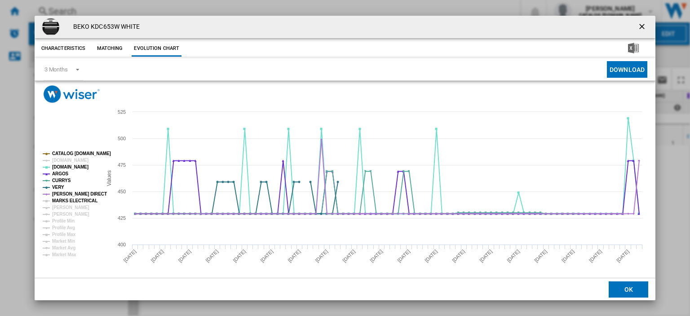
click at [58, 198] on tspan "MARKS ELECTRICAL" at bounding box center [74, 200] width 45 height 5
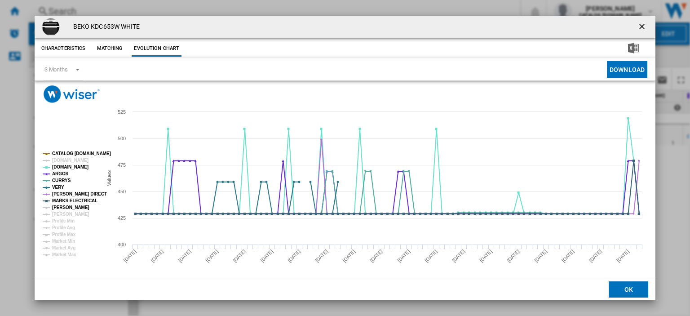
click at [62, 205] on tspan "[PERSON_NAME]" at bounding box center [70, 207] width 37 height 5
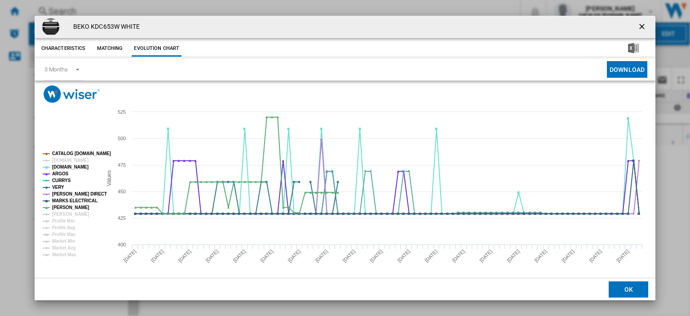
click at [640, 24] on ng-md-icon "getI18NText('BUTTONS.CLOSE_DIALOG')" at bounding box center [643, 27] width 11 height 11
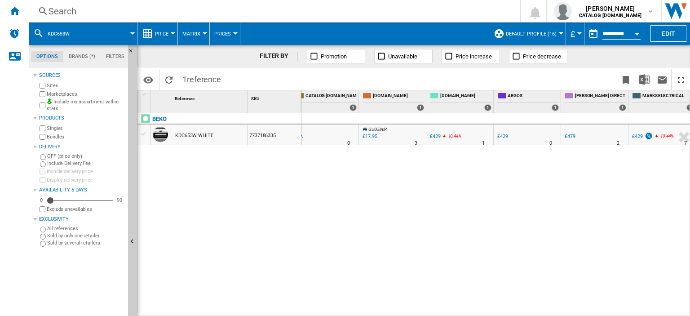
scroll to position [0, 193]
click at [496, 136] on div "£429" at bounding box center [499, 136] width 11 height 6
click at [67, 14] on div "Search" at bounding box center [273, 11] width 449 height 13
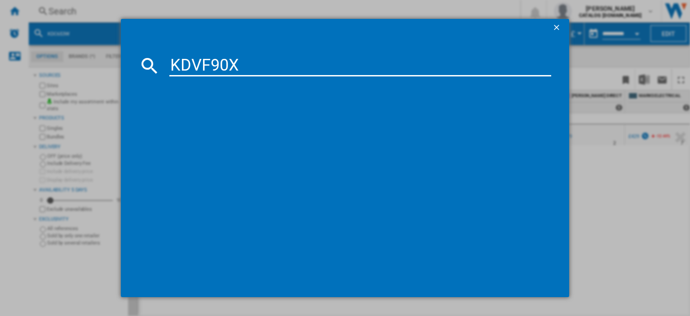
type input "KDVF90X"
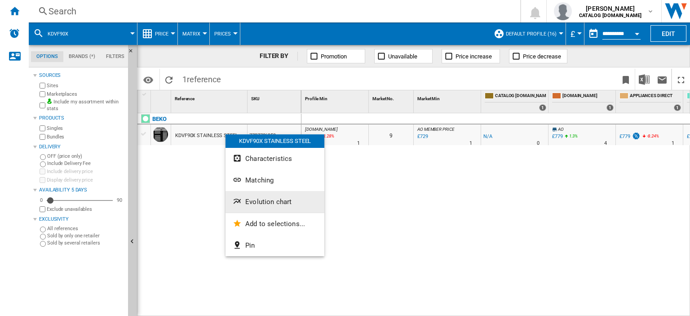
click at [274, 202] on span "Evolution chart" at bounding box center [268, 202] width 46 height 8
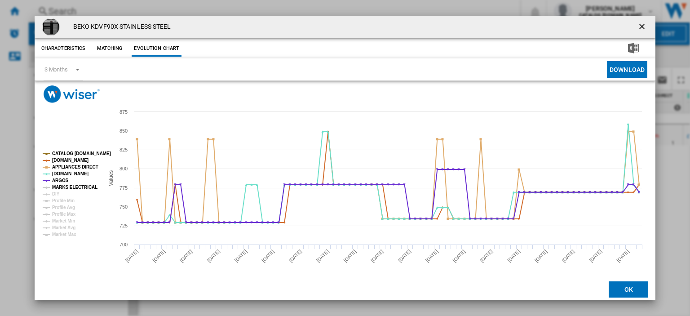
click at [59, 185] on tspan "MARKS ELECTRICAL" at bounding box center [74, 187] width 45 height 5
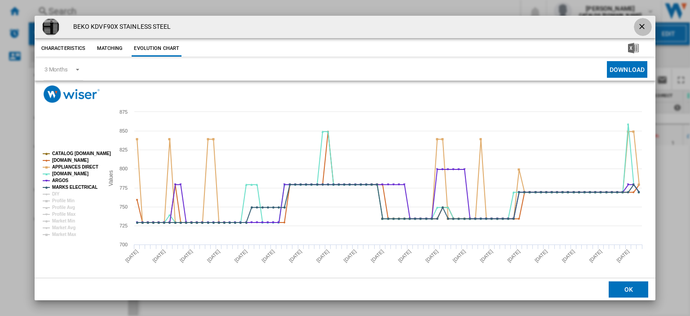
click at [638, 25] on ng-md-icon "getI18NText('BUTTONS.CLOSE_DIALOG')" at bounding box center [643, 27] width 11 height 11
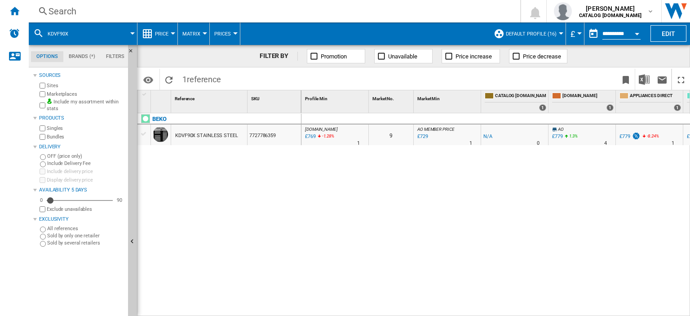
click at [62, 9] on div "Search" at bounding box center [273, 11] width 449 height 13
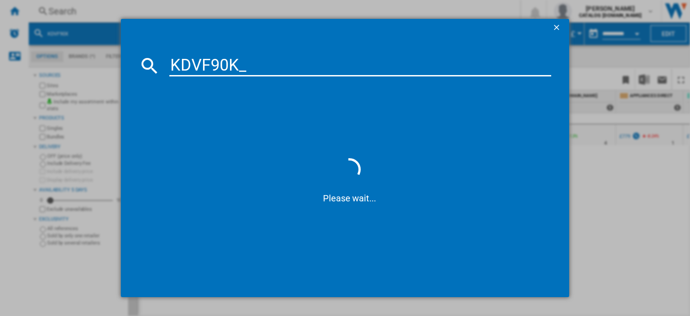
type input "KDVF90K"
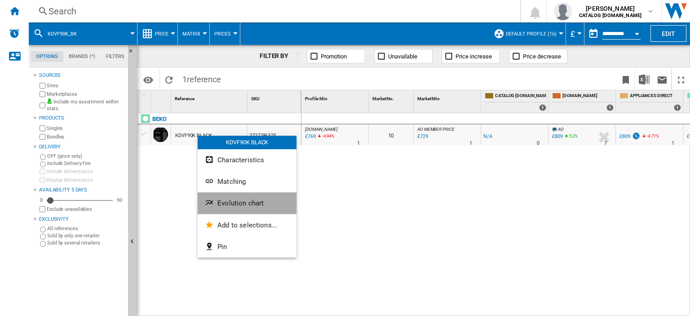
click at [228, 207] on button "Evolution chart" at bounding box center [247, 203] width 99 height 22
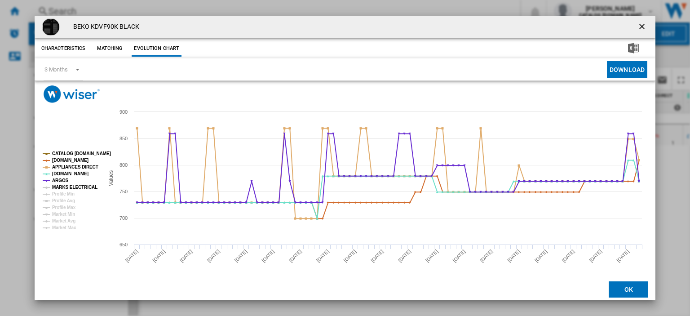
click at [73, 185] on tspan "MARKS ELECTRICAL" at bounding box center [74, 187] width 45 height 5
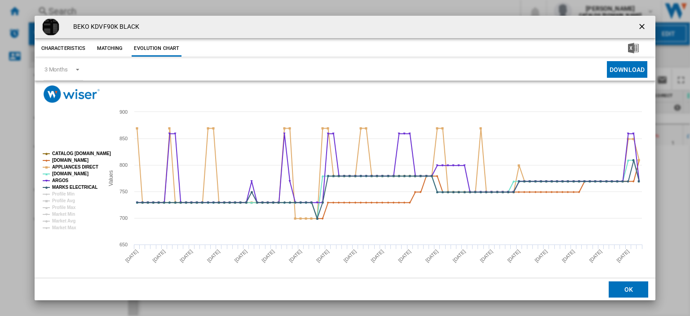
click at [640, 27] on ng-md-icon "getI18NText('BUTTONS.CLOSE_DIALOG')" at bounding box center [643, 27] width 11 height 11
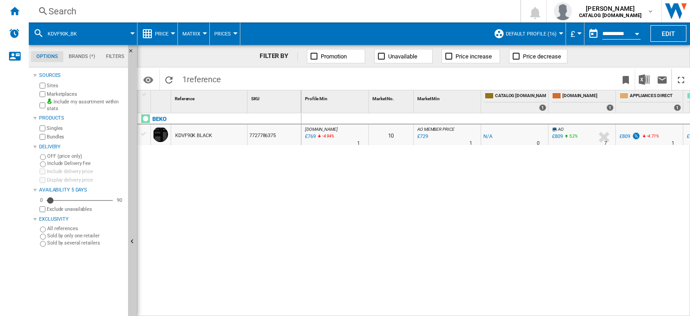
click at [62, 13] on div "Search" at bounding box center [273, 11] width 449 height 13
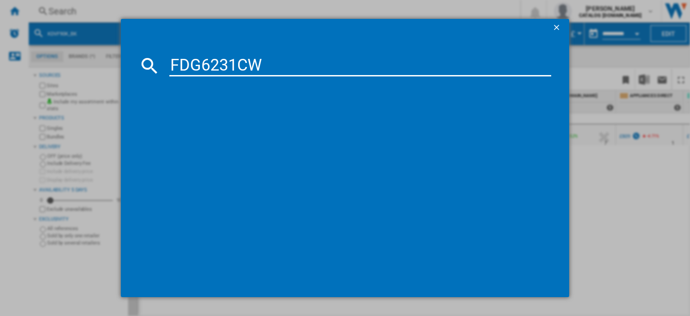
type input "FDG6231CW"
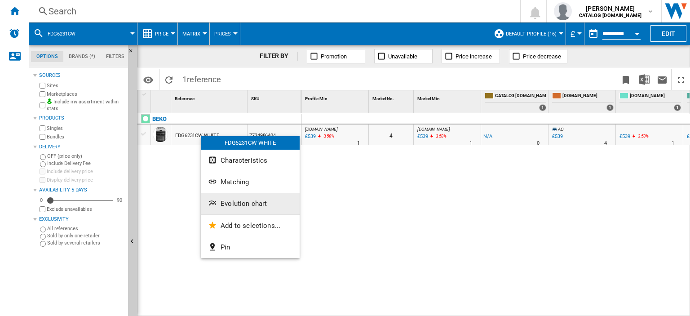
click at [230, 204] on span "Evolution chart" at bounding box center [244, 204] width 46 height 8
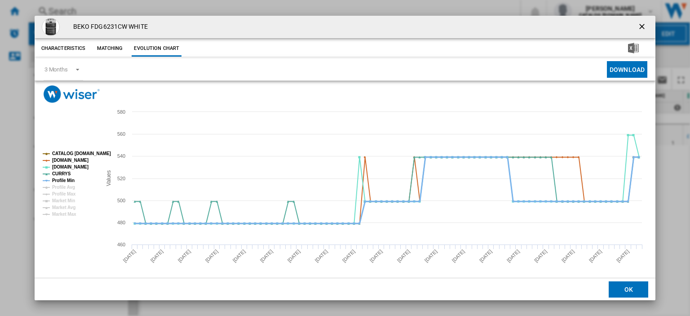
click at [65, 180] on tspan "Profile Min" at bounding box center [63, 180] width 22 height 5
click at [638, 27] on ng-md-icon "getI18NText('BUTTONS.CLOSE_DIALOG')" at bounding box center [643, 27] width 11 height 11
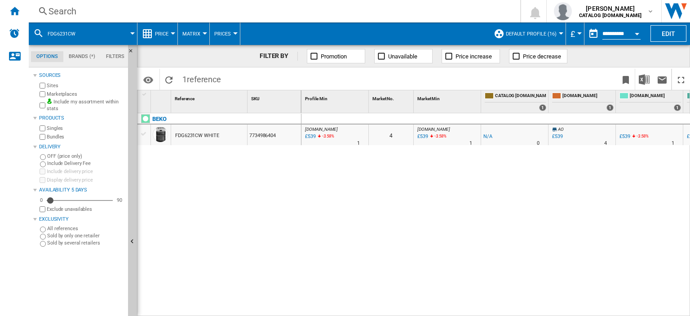
click at [67, 14] on div "Search" at bounding box center [273, 11] width 449 height 13
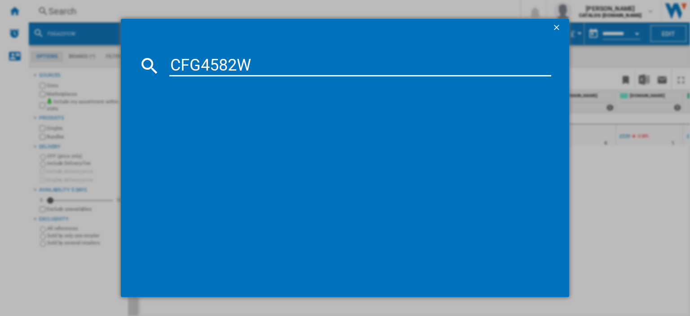
type input "CFG4582W"
click at [207, 118] on div "BEKO CFG4582W WHITE" at bounding box center [350, 124] width 398 height 14
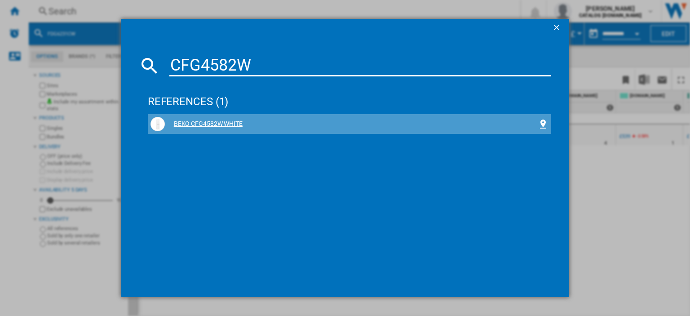
click at [206, 124] on div "BEKO CFG4582W WHITE" at bounding box center [351, 124] width 373 height 9
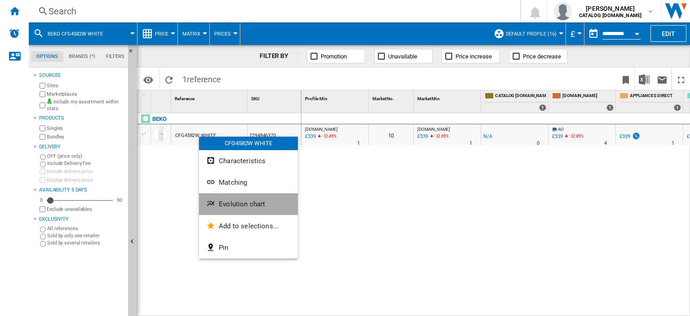
click at [233, 209] on button "Evolution chart" at bounding box center [248, 204] width 99 height 22
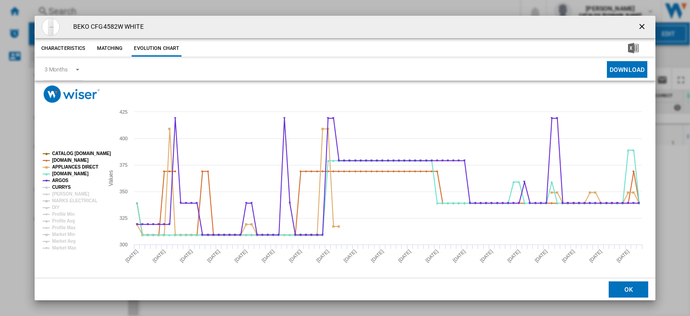
click at [64, 188] on tspan "CURRYS" at bounding box center [61, 187] width 19 height 5
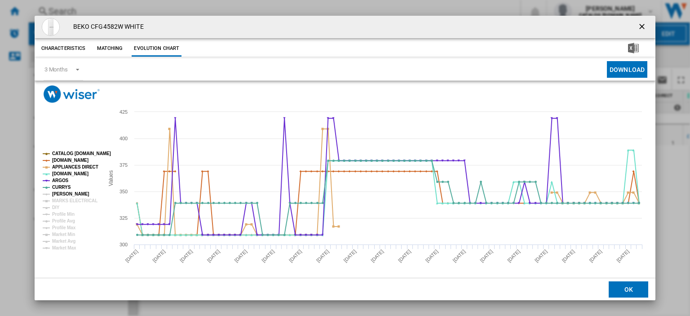
click at [63, 196] on tspan "[PERSON_NAME]" at bounding box center [70, 193] width 37 height 5
click at [63, 200] on tspan "MARKS ELECTRICAL" at bounding box center [74, 200] width 45 height 5
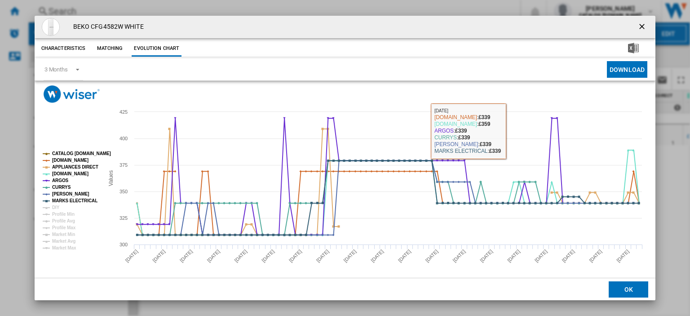
click at [638, 27] on ng-md-icon "getI18NText('BUTTONS.CLOSE_DIALOG')" at bounding box center [643, 27] width 11 height 11
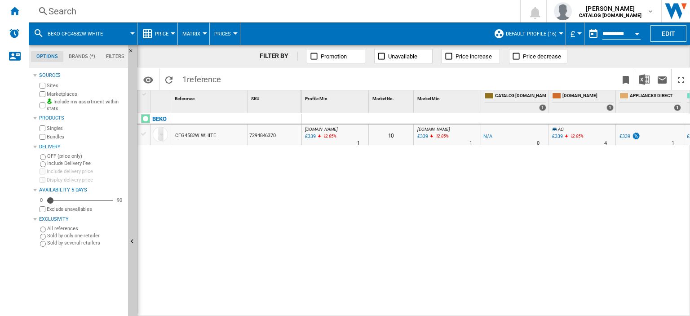
click at [58, 10] on div "Search" at bounding box center [273, 11] width 449 height 13
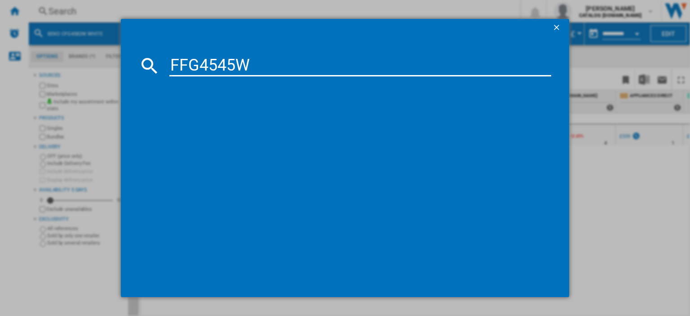
type input "FFG4545W"
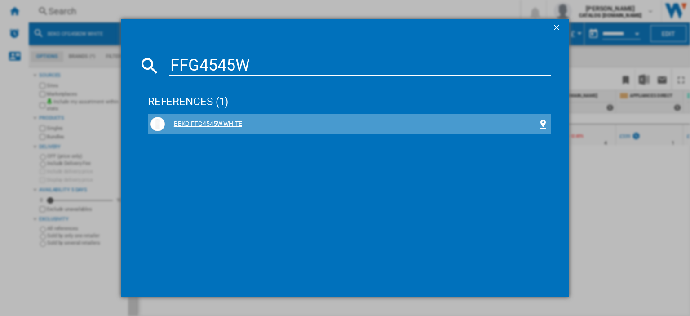
click at [204, 121] on div "BEKO FFG4545W WHITE" at bounding box center [351, 124] width 373 height 9
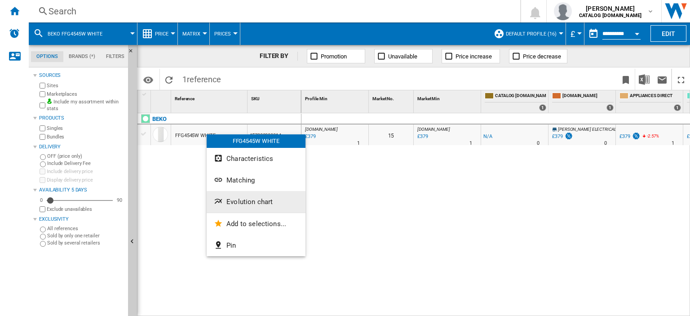
click at [234, 198] on span "Evolution chart" at bounding box center [250, 202] width 46 height 8
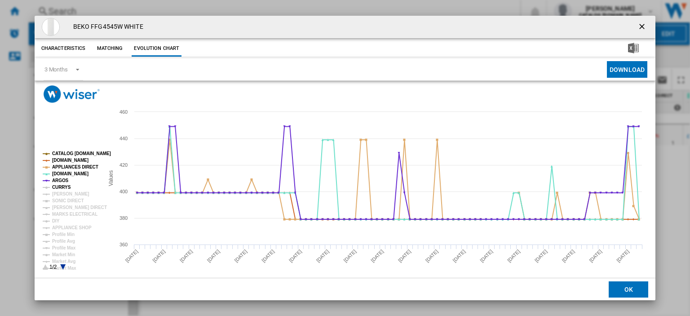
click at [58, 186] on tspan "CURRYS" at bounding box center [61, 187] width 19 height 5
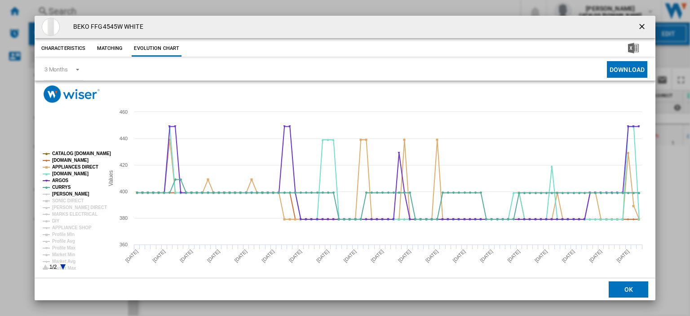
click at [58, 193] on tspan "[PERSON_NAME]" at bounding box center [70, 193] width 37 height 5
click at [58, 198] on tspan "SONIC DIRECT" at bounding box center [67, 200] width 31 height 5
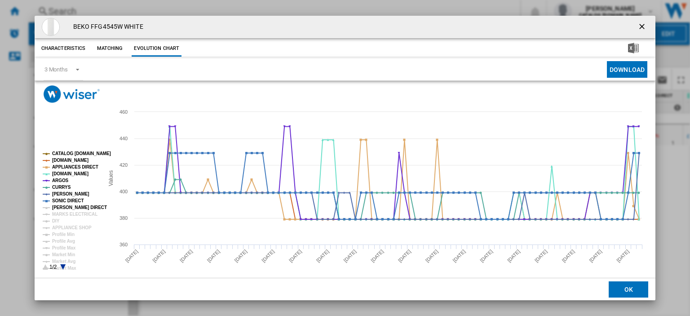
click at [58, 206] on tspan "[PERSON_NAME] DIRECT" at bounding box center [79, 207] width 55 height 5
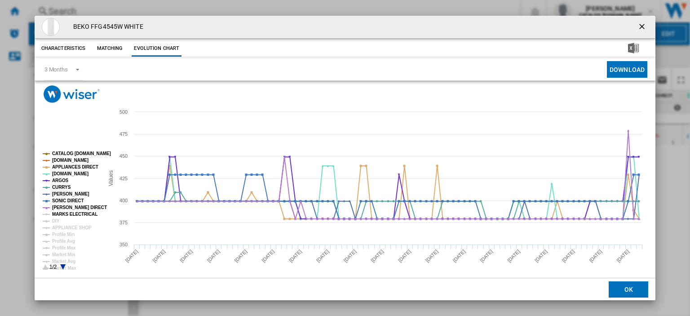
click at [60, 213] on tspan "MARKS ELECTRICAL" at bounding box center [74, 214] width 45 height 5
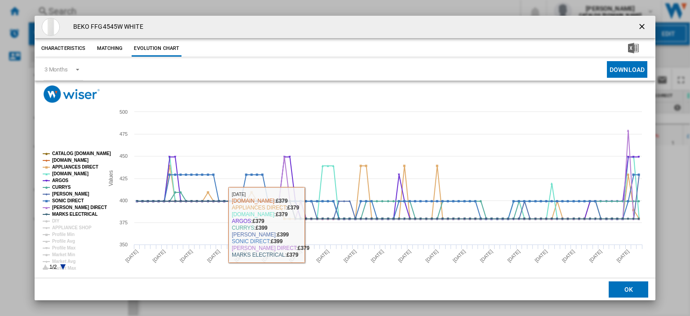
click at [638, 27] on ng-md-icon "getI18NText('BUTTONS.CLOSE_DIALOG')" at bounding box center [643, 27] width 11 height 11
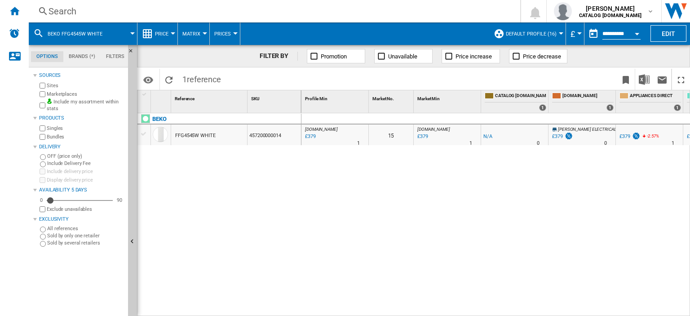
click at [59, 10] on div "Search" at bounding box center [273, 11] width 449 height 13
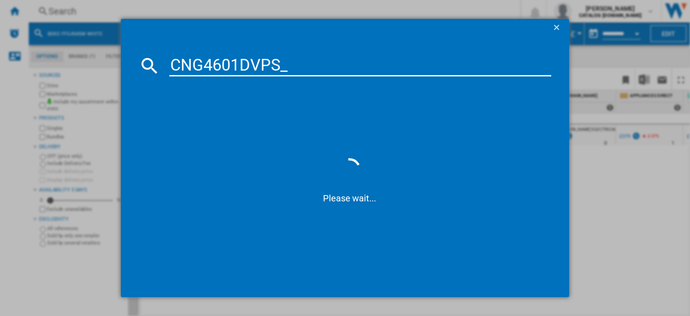
type input "CNG4601DVPS"
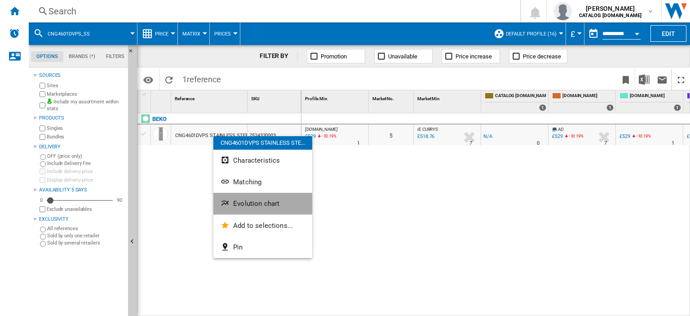
click at [254, 203] on span "Evolution chart" at bounding box center [256, 204] width 46 height 8
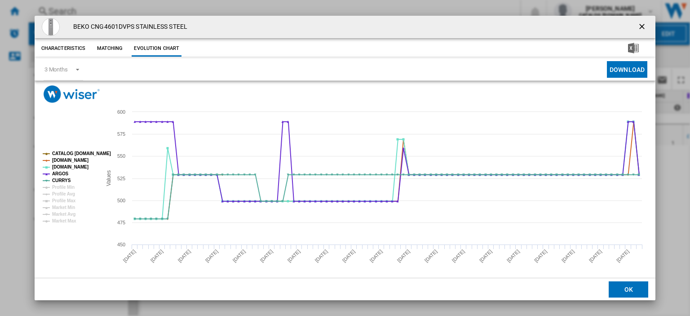
click at [638, 28] on ng-md-icon "getI18NText('BUTTONS.CLOSE_DIALOG')" at bounding box center [643, 27] width 11 height 11
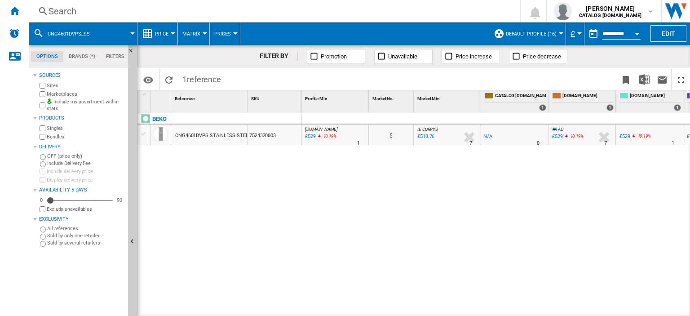
click at [61, 12] on div "Search" at bounding box center [273, 11] width 449 height 13
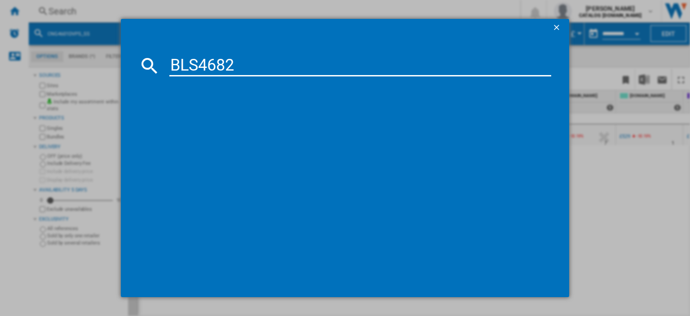
type input "BLS4682"
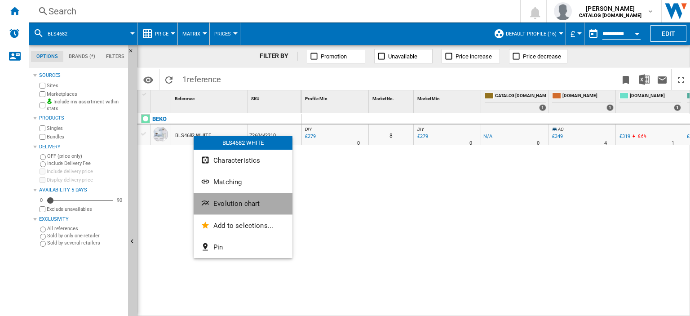
click at [231, 200] on span "Evolution chart" at bounding box center [237, 204] width 46 height 8
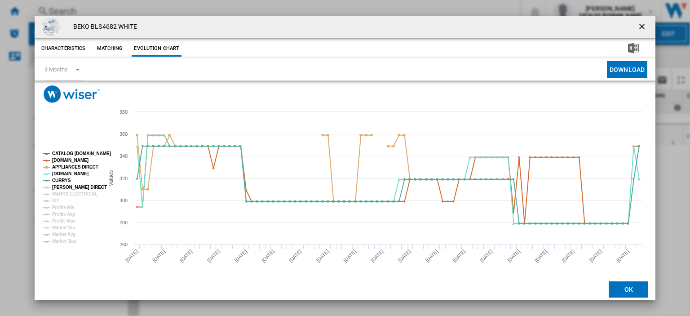
click at [63, 187] on tspan "[PERSON_NAME] DIRECT" at bounding box center [79, 187] width 55 height 5
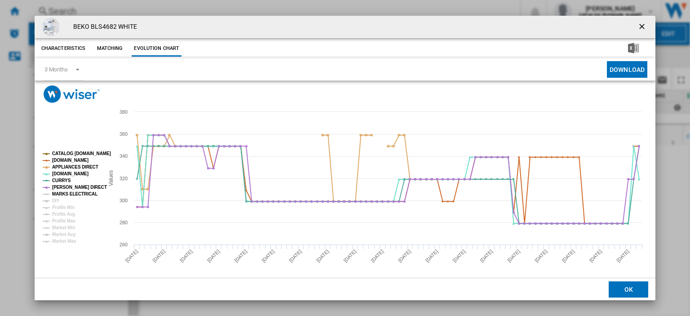
click at [64, 192] on tspan "MARKS ELECTRICAL" at bounding box center [74, 193] width 45 height 5
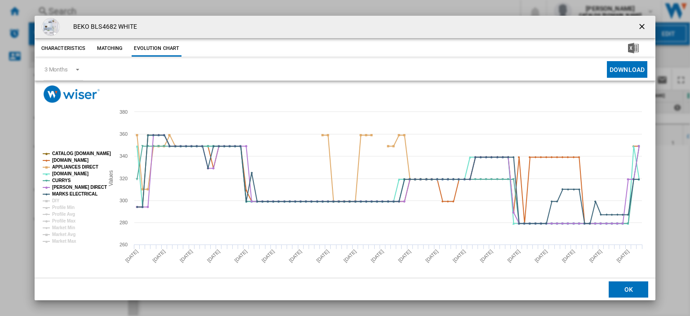
click at [49, 197] on rect "Product popup" at bounding box center [69, 197] width 61 height 99
click at [53, 199] on tspan "DIY" at bounding box center [56, 200] width 8 height 5
click at [638, 27] on ng-md-icon "getI18NText('BUTTONS.CLOSE_DIALOG')" at bounding box center [643, 27] width 11 height 11
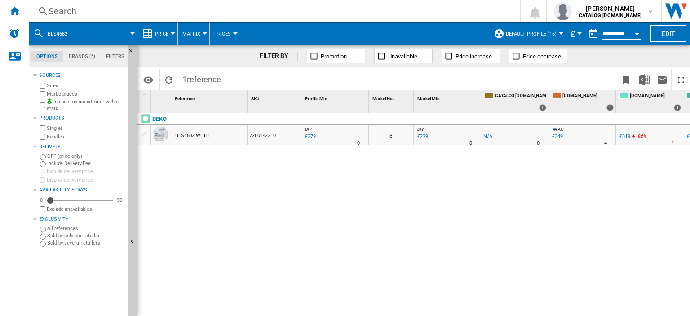
click at [60, 11] on div "Search" at bounding box center [273, 11] width 449 height 13
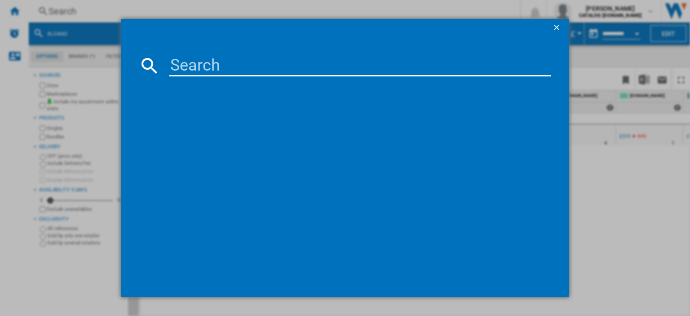
paste input "BSF4682_WH"
type input "BSF4682"
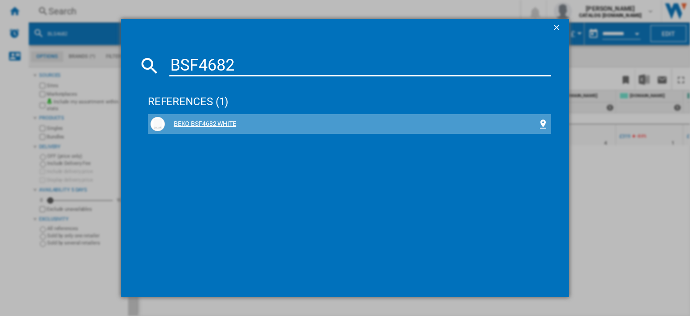
click at [187, 125] on div "BEKO BSF4682 WHITE" at bounding box center [351, 124] width 373 height 9
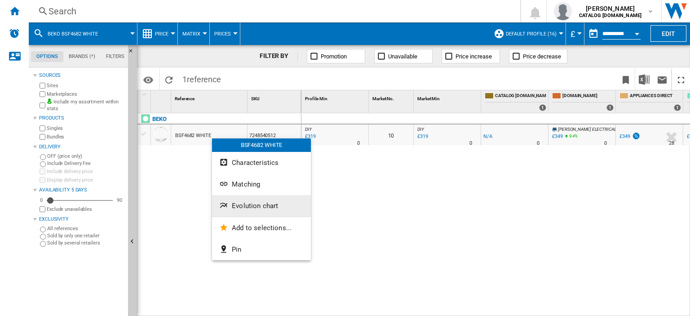
click at [248, 206] on span "Evolution chart" at bounding box center [255, 206] width 46 height 8
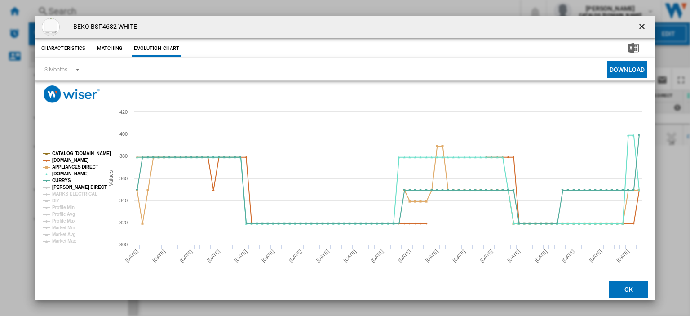
click at [76, 187] on tspan "[PERSON_NAME] DIRECT" at bounding box center [79, 187] width 55 height 5
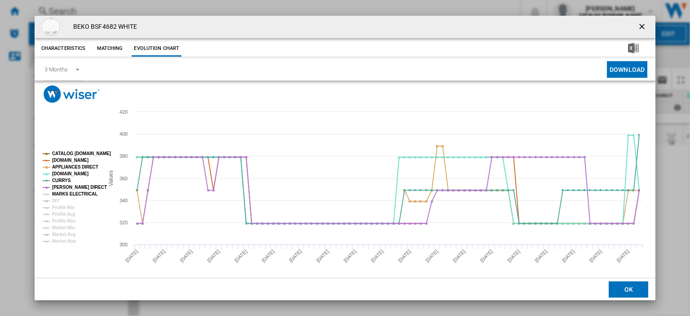
click at [76, 195] on tspan "MARKS ELECTRICAL" at bounding box center [74, 193] width 45 height 5
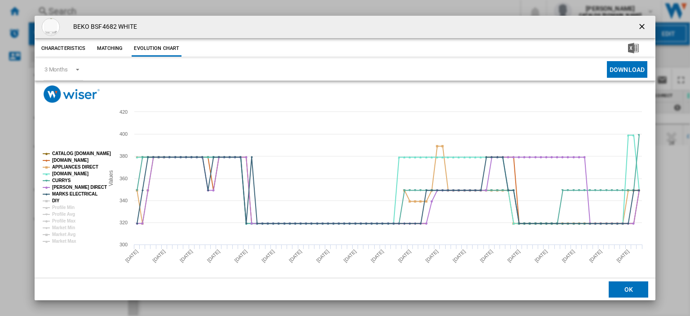
click at [53, 200] on tspan "DIY" at bounding box center [56, 200] width 8 height 5
click at [638, 26] on ng-md-icon "getI18NText('BUTTONS.CLOSE_DIALOG')" at bounding box center [643, 27] width 11 height 11
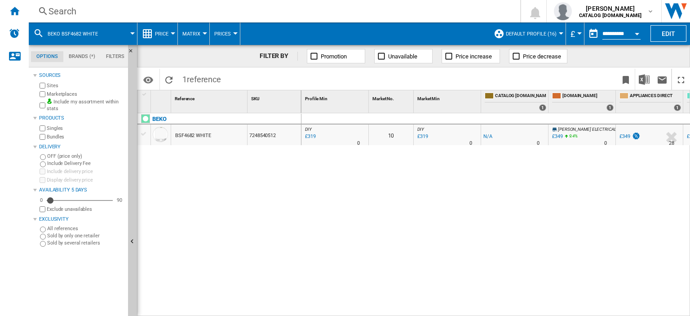
click at [56, 10] on div "Search" at bounding box center [273, 11] width 449 height 13
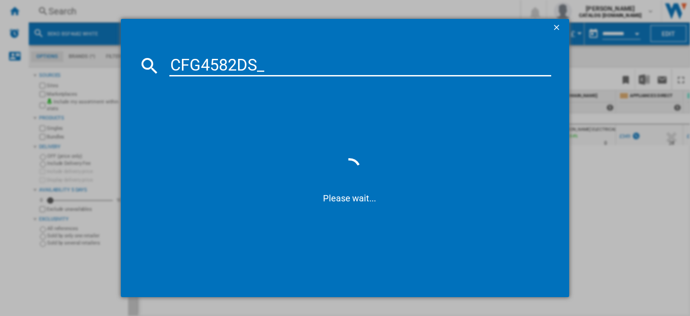
type input "CFG4582DS"
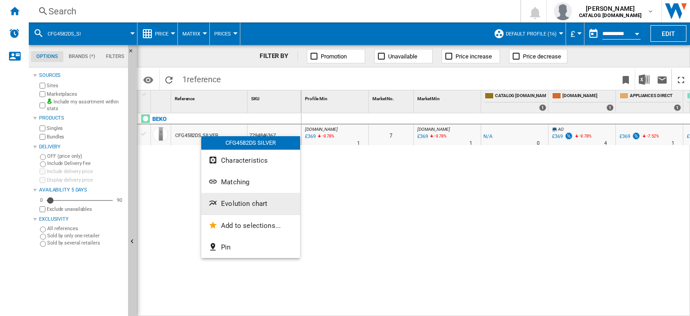
click at [232, 201] on span "Evolution chart" at bounding box center [244, 204] width 46 height 8
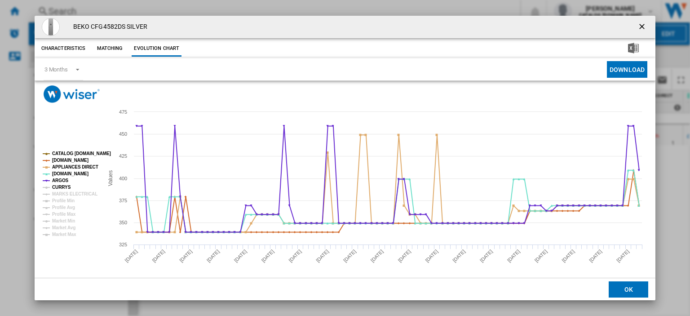
click at [59, 186] on tspan "CURRYS" at bounding box center [61, 187] width 19 height 5
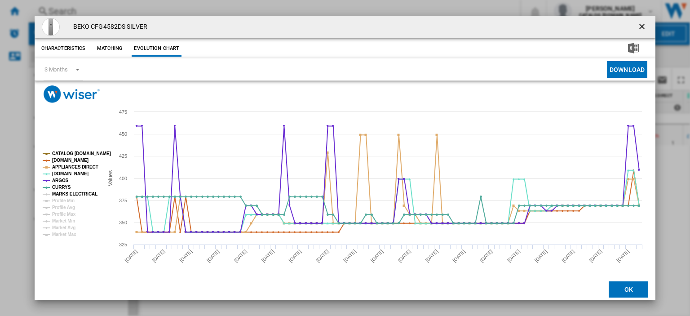
click at [59, 191] on tspan "MARKS ELECTRICAL" at bounding box center [74, 193] width 45 height 5
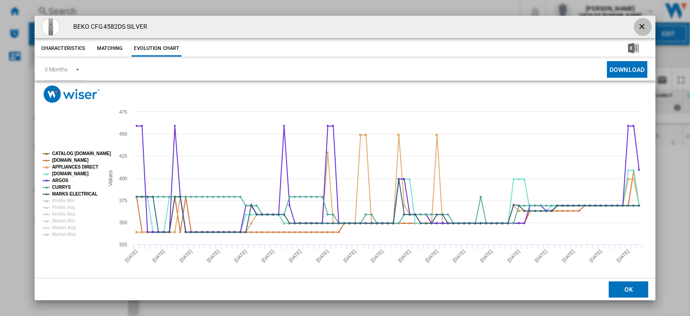
click at [638, 24] on ng-md-icon "getI18NText('BUTTONS.CLOSE_DIALOG')" at bounding box center [643, 27] width 11 height 11
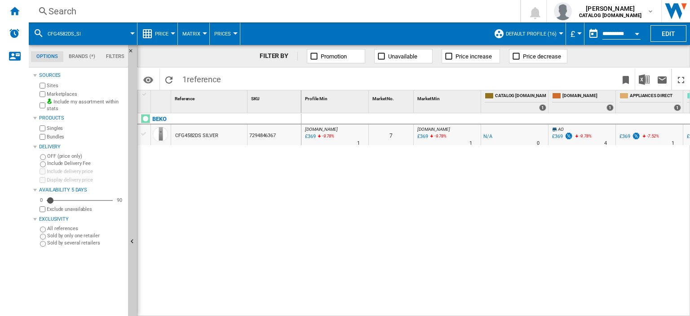
click at [70, 10] on div "Search" at bounding box center [273, 11] width 449 height 13
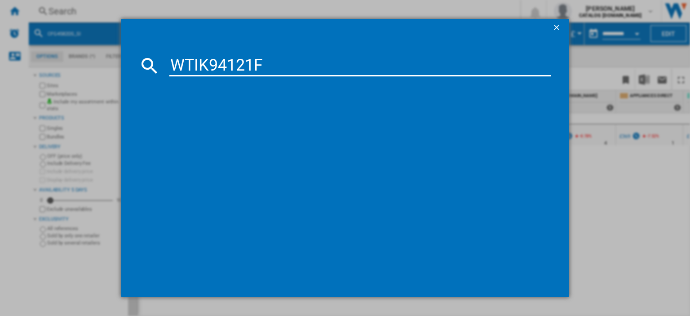
type input "WTIK94121F"
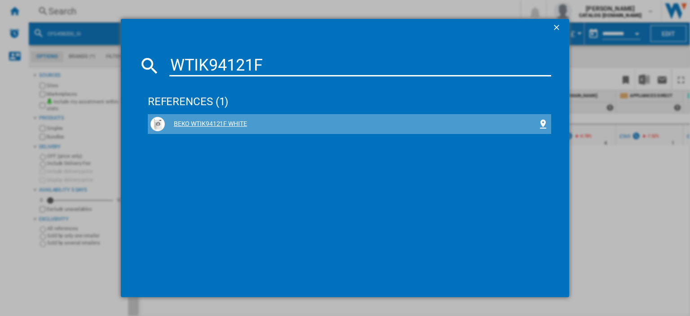
click at [200, 120] on div "BEKO WTIK94121F WHITE" at bounding box center [351, 124] width 373 height 9
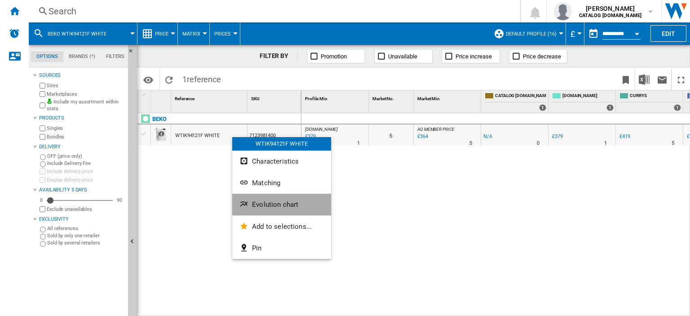
click at [278, 206] on span "Evolution chart" at bounding box center [275, 204] width 46 height 8
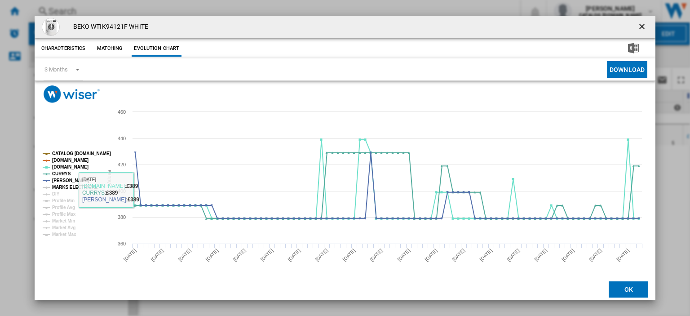
click at [69, 187] on tspan "MARKS ELECTRICAL" at bounding box center [74, 187] width 45 height 5
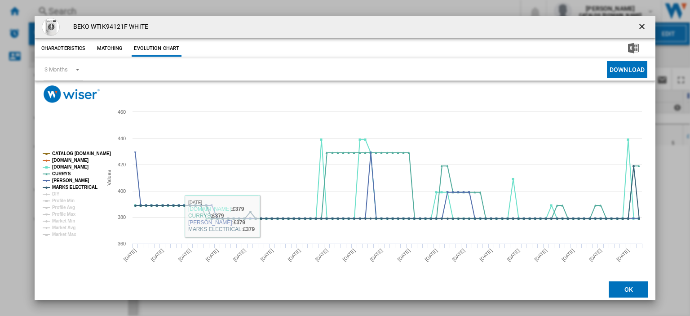
click at [638, 26] on ng-md-icon "getI18NText('BUTTONS.CLOSE_DIALOG')" at bounding box center [643, 27] width 11 height 11
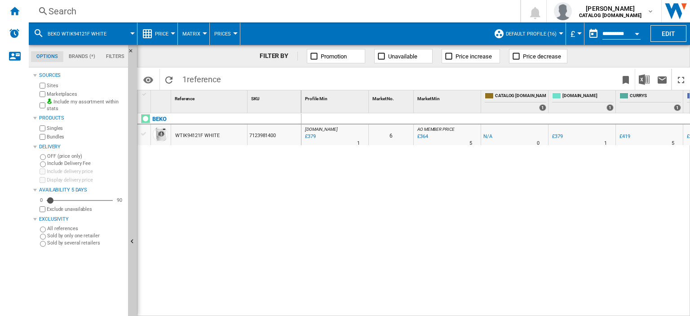
click at [58, 11] on div "Search" at bounding box center [273, 11] width 449 height 13
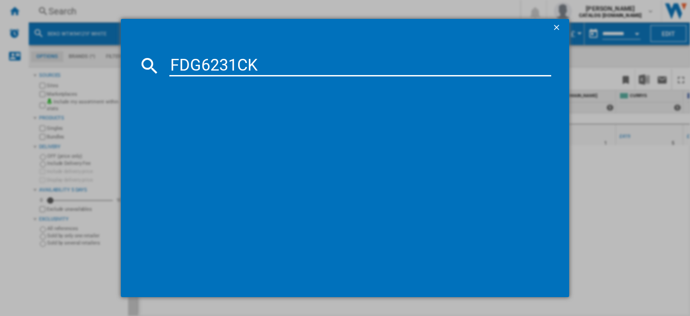
type input "FDG6231CK"
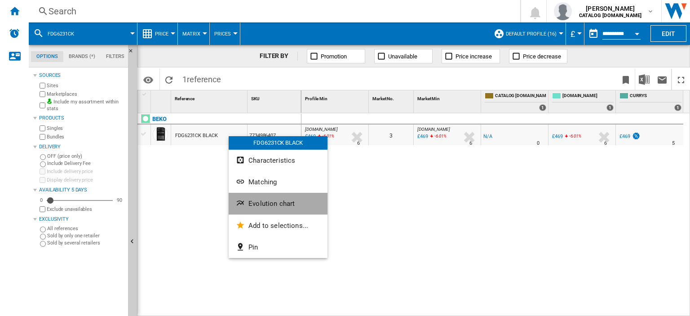
click at [266, 201] on span "Evolution chart" at bounding box center [272, 204] width 46 height 8
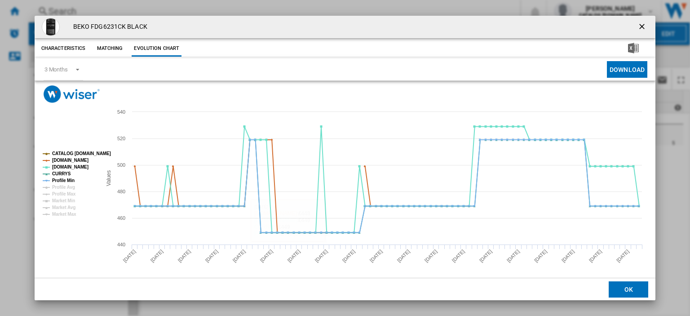
click at [638, 27] on ng-md-icon "getI18NText('BUTTONS.CLOSE_DIALOG')" at bounding box center [643, 27] width 11 height 11
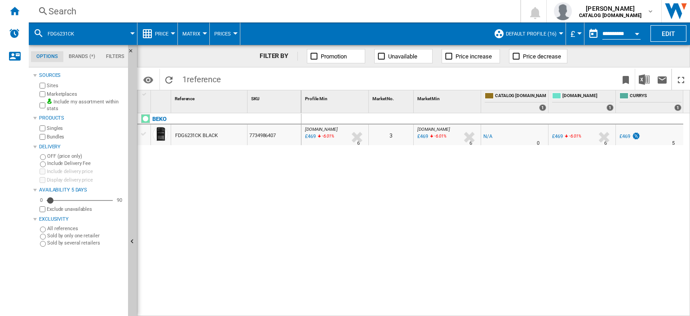
click at [58, 10] on div "Search" at bounding box center [273, 11] width 449 height 13
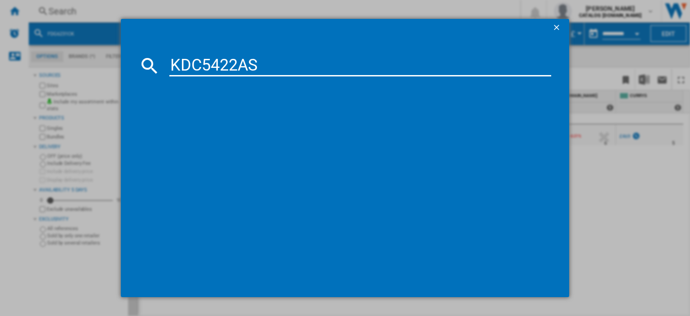
type input "KDC5422AS"
click at [203, 121] on div "BEKO KDC5422AS SILVER" at bounding box center [351, 124] width 373 height 9
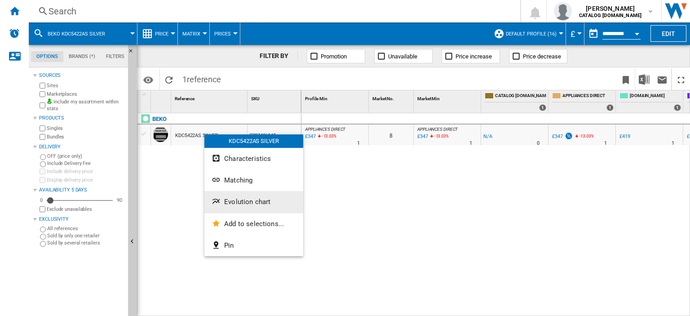
click at [249, 203] on span "Evolution chart" at bounding box center [247, 202] width 46 height 8
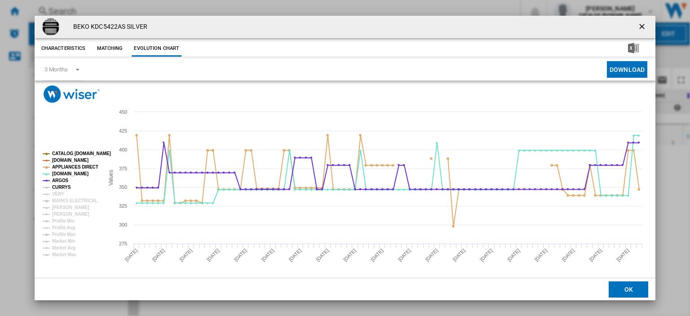
click at [58, 185] on tspan "CURRYS" at bounding box center [61, 187] width 19 height 5
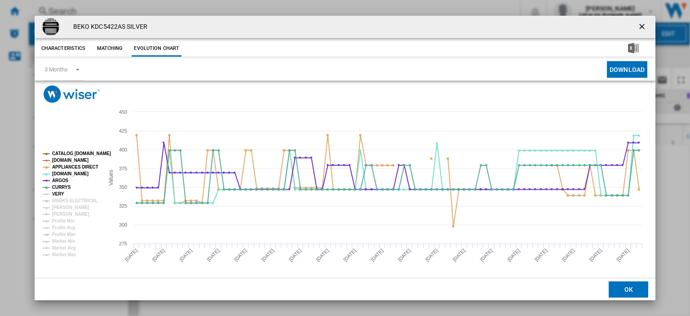
click at [57, 192] on tspan "VERY" at bounding box center [58, 193] width 12 height 5
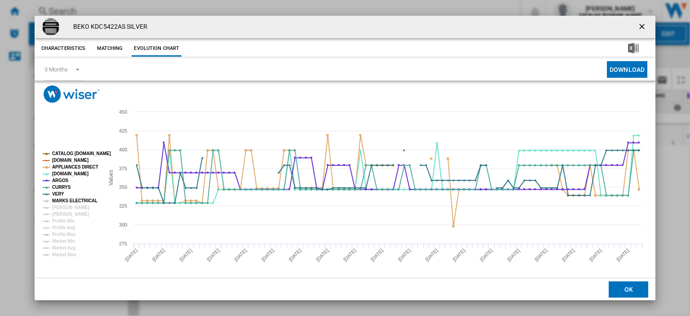
click at [58, 198] on tspan "MARKS ELECTRICAL" at bounding box center [74, 200] width 45 height 5
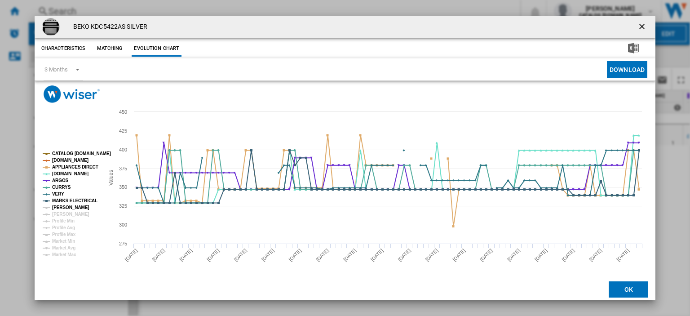
click at [59, 207] on tspan "[PERSON_NAME]" at bounding box center [70, 207] width 37 height 5
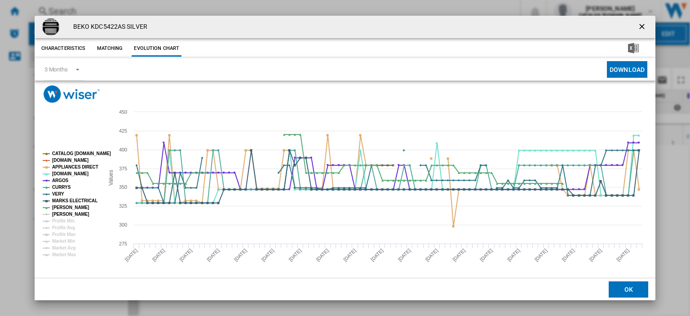
click at [62, 212] on tspan "[PERSON_NAME]" at bounding box center [70, 214] width 37 height 5
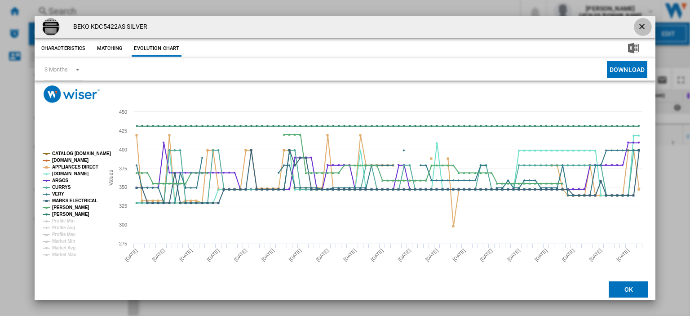
click at [634, 27] on button "Product popup" at bounding box center [643, 27] width 18 height 18
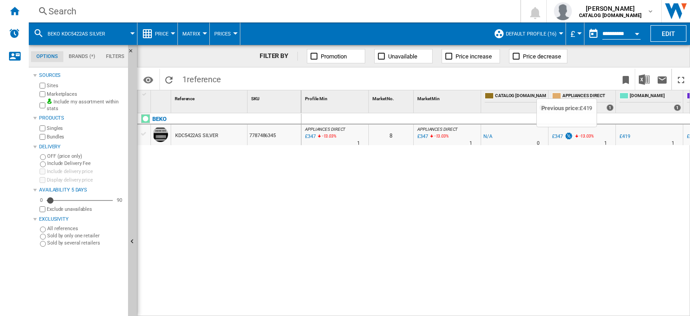
click at [565, 133] on img at bounding box center [569, 136] width 9 height 8
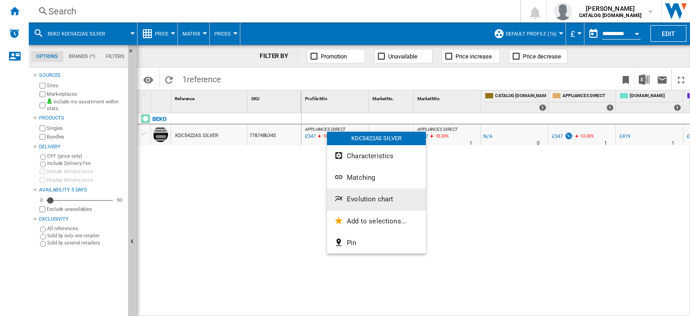
click at [363, 202] on span "Evolution chart" at bounding box center [370, 199] width 46 height 8
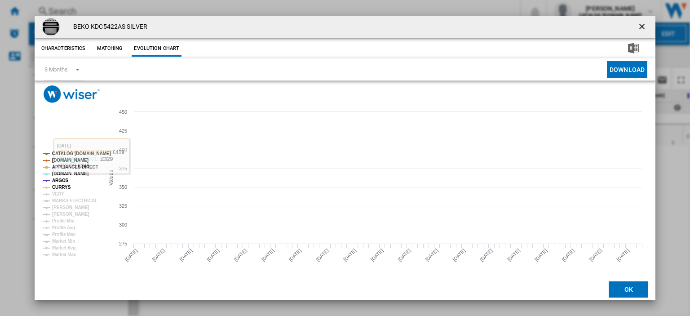
click at [59, 187] on tspan "CURRYS" at bounding box center [61, 187] width 19 height 5
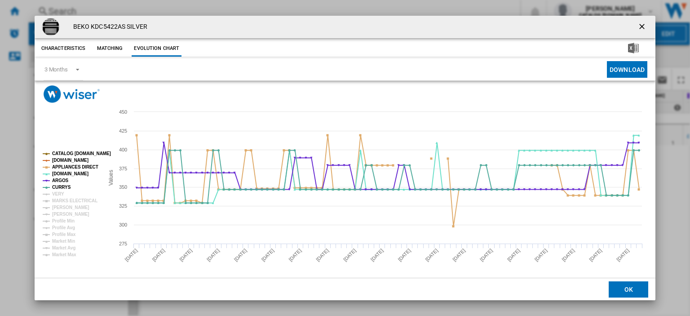
click at [638, 24] on ng-md-icon "getI18NText('BUTTONS.CLOSE_DIALOG')" at bounding box center [643, 27] width 11 height 11
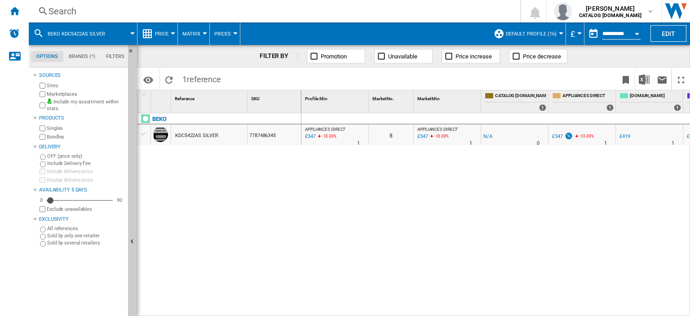
click at [62, 9] on div "Search" at bounding box center [273, 11] width 449 height 13
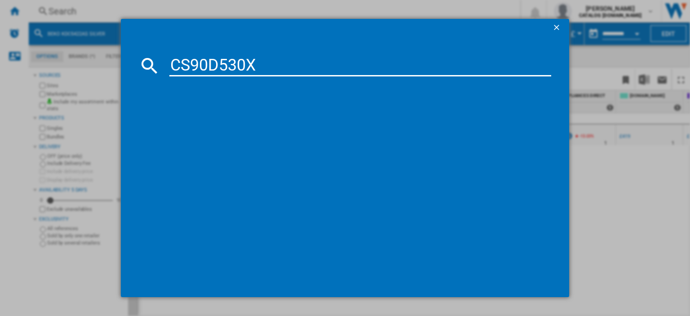
type input "CS90D530X"
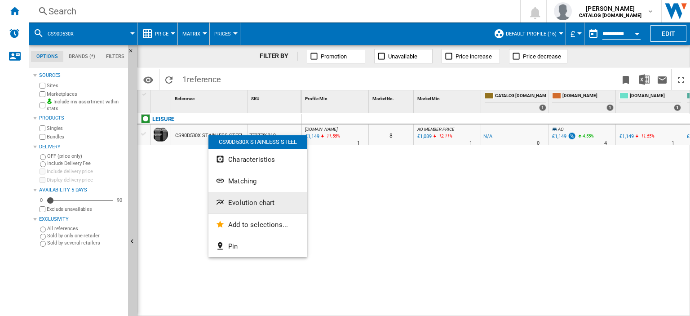
click at [243, 200] on span "Evolution chart" at bounding box center [251, 203] width 46 height 8
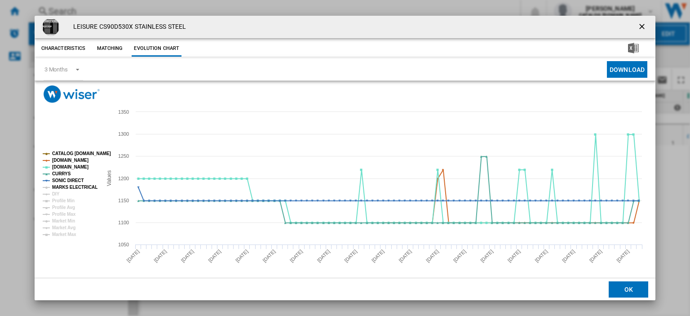
click at [70, 185] on tspan "MARKS ELECTRICAL" at bounding box center [74, 187] width 45 height 5
